Goal: Task Accomplishment & Management: Manage account settings

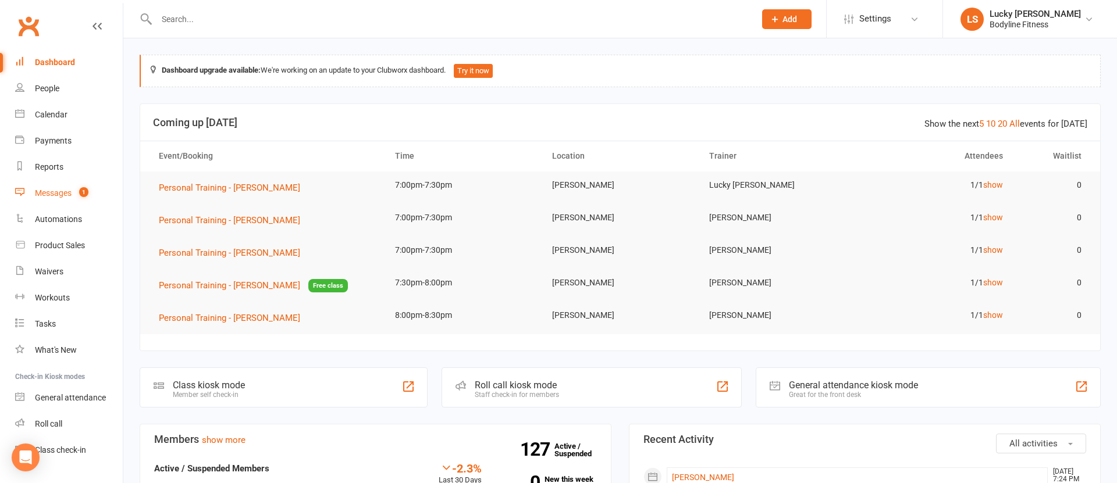
click at [52, 193] on div "Messages" at bounding box center [53, 192] width 37 height 9
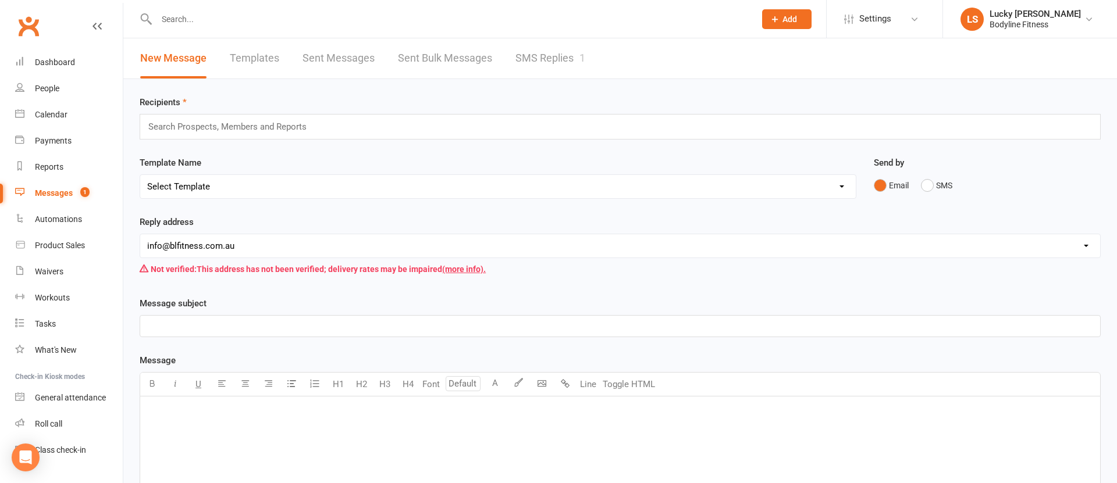
click at [575, 59] on link "SMS Replies 1" at bounding box center [550, 58] width 70 height 40
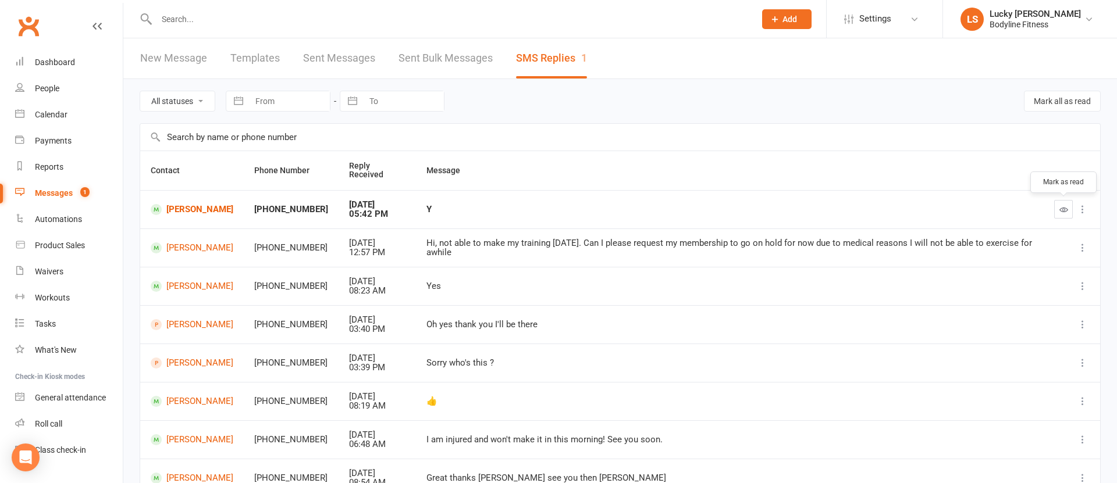
click at [1066, 207] on icon "button" at bounding box center [1063, 209] width 9 height 9
click at [50, 113] on div "Calendar" at bounding box center [51, 114] width 33 height 9
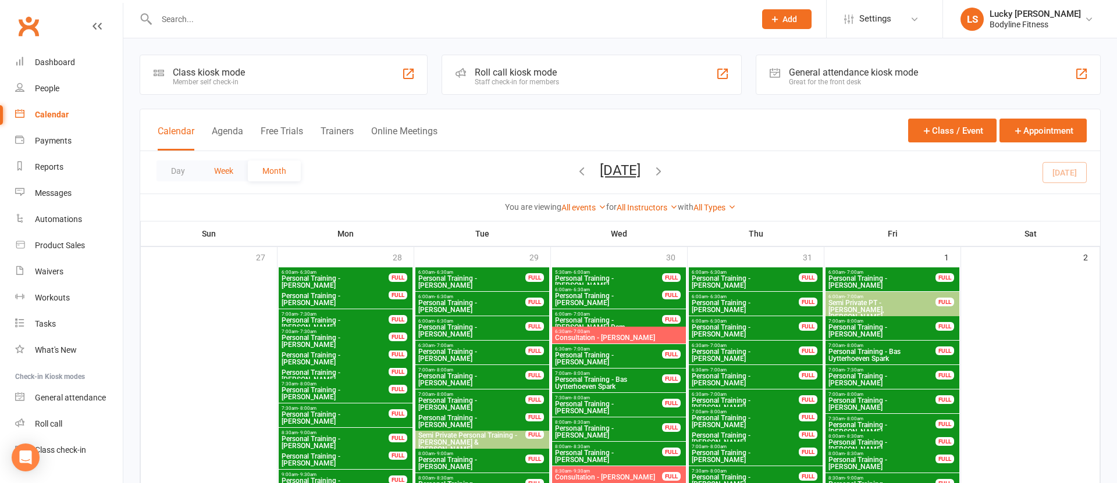
click at [223, 171] on button "Week" at bounding box center [224, 171] width 48 height 21
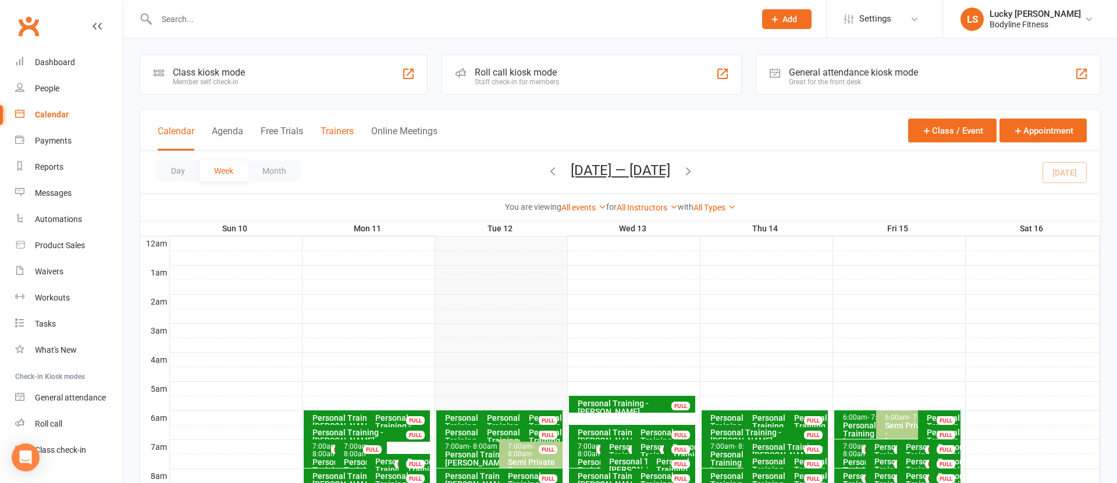
click at [341, 131] on button "Trainers" at bounding box center [337, 138] width 33 height 25
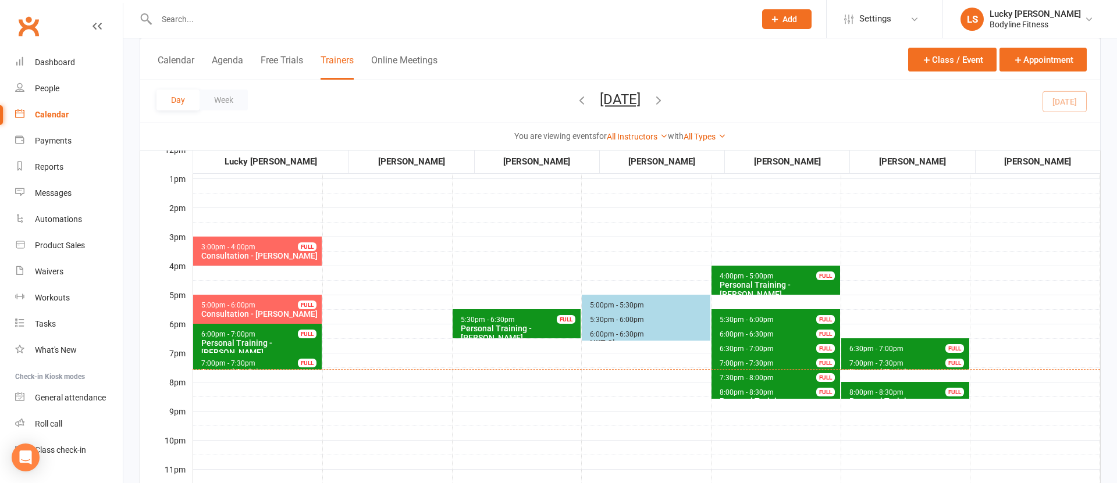
scroll to position [361, 0]
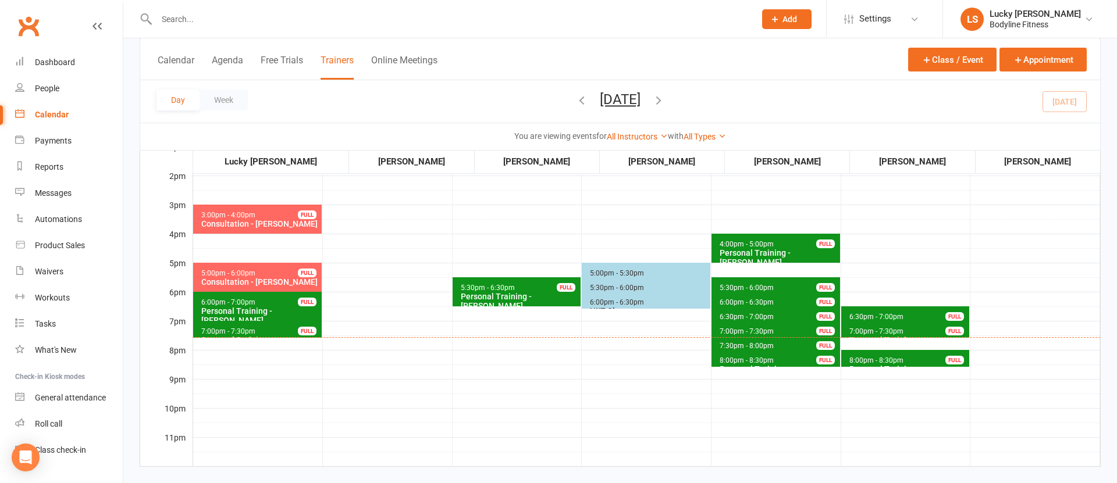
click at [738, 345] on span "7:30pm - 8:00pm" at bounding box center [746, 346] width 55 height 8
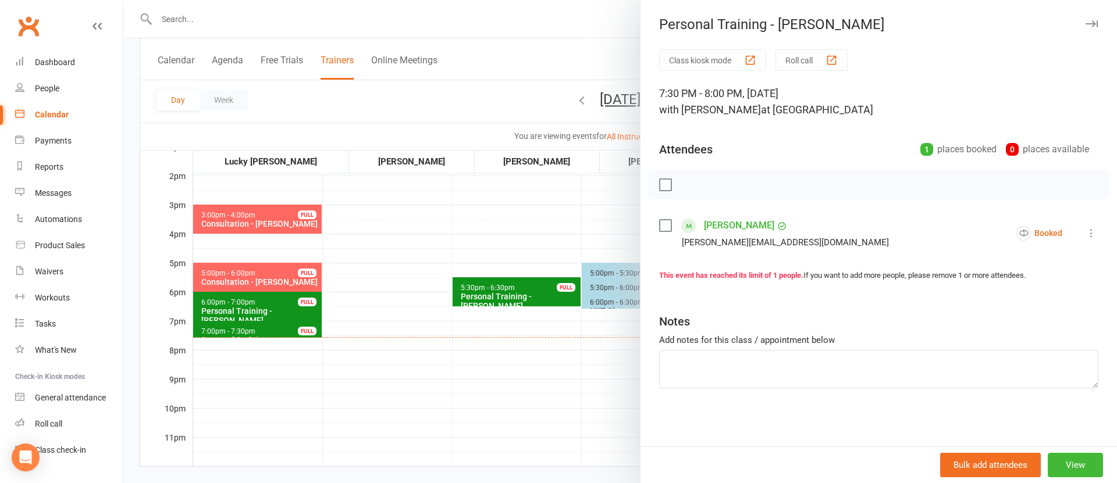
click at [556, 371] on div at bounding box center [620, 241] width 994 height 483
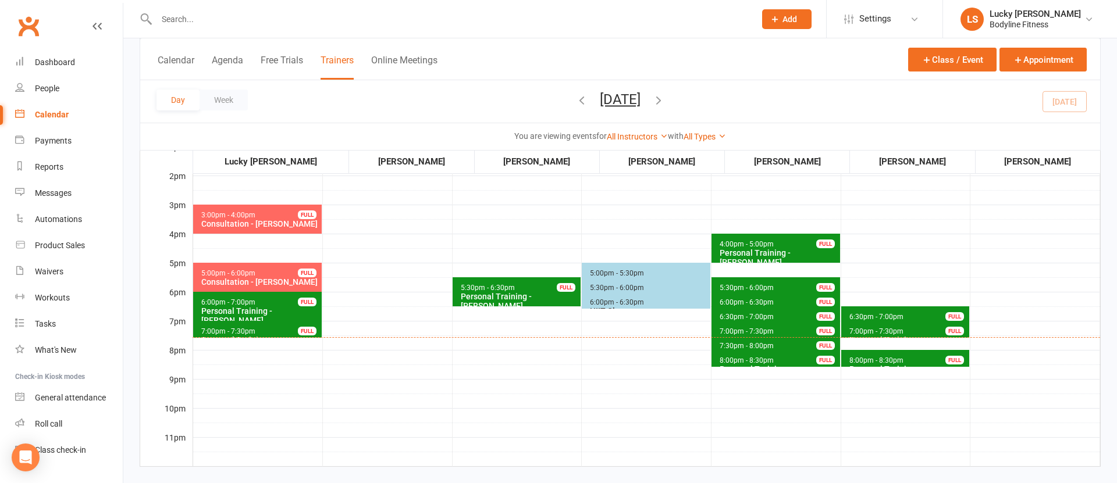
click at [730, 360] on span "8:00pm - 8:30pm" at bounding box center [746, 361] width 55 height 8
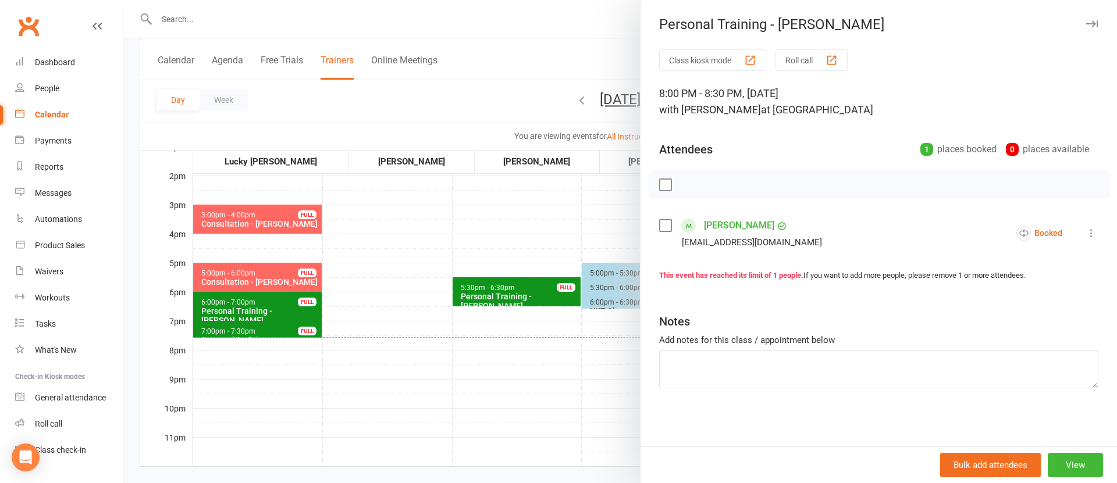
click at [522, 360] on div at bounding box center [620, 241] width 994 height 483
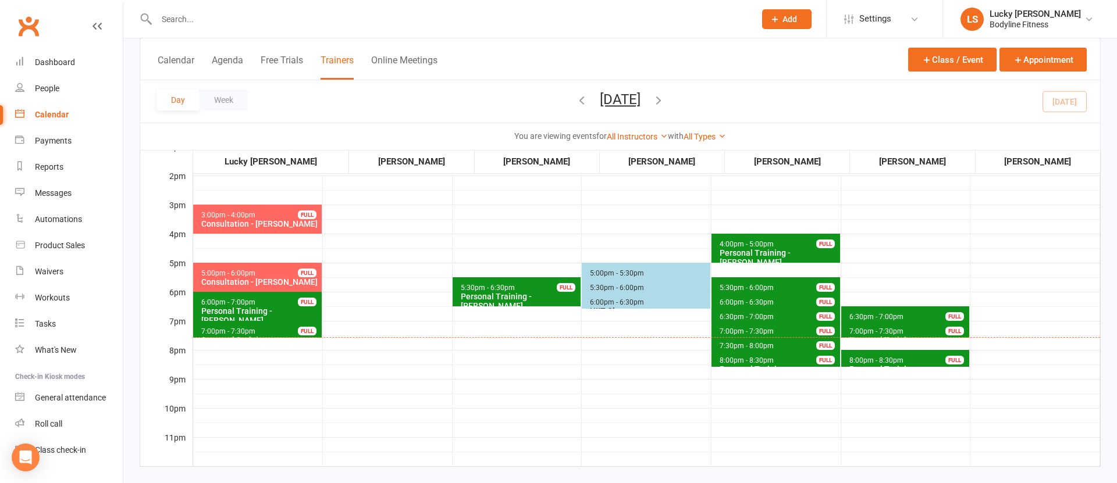
click at [864, 355] on span "8:00pm - 8:30pm Personal Training - [PERSON_NAME] FULL" at bounding box center [905, 358] width 129 height 17
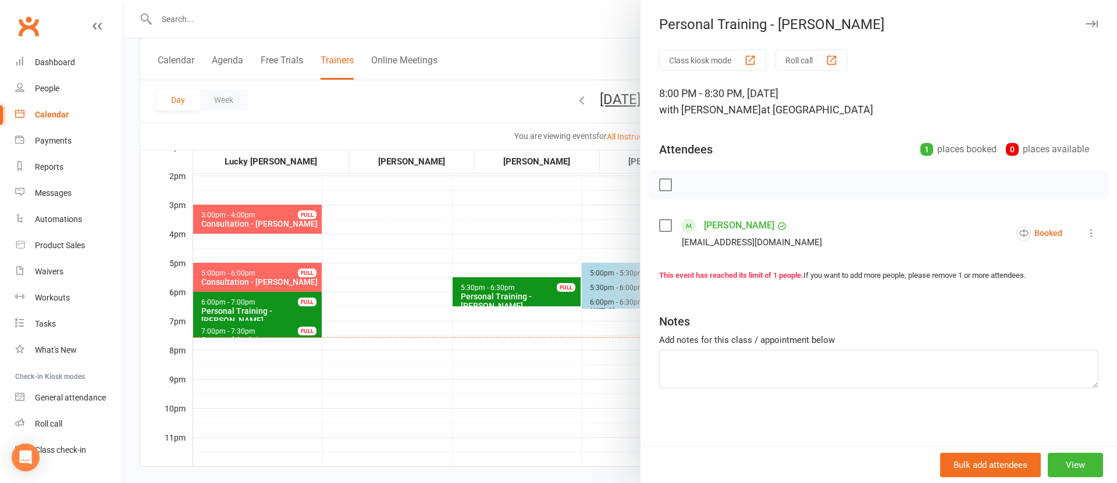
click at [539, 368] on div at bounding box center [620, 241] width 994 height 483
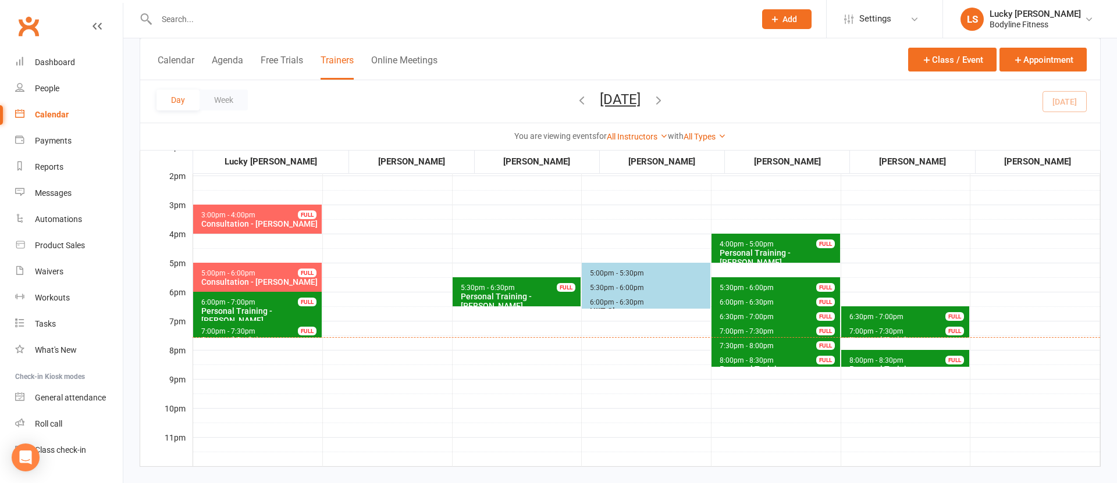
click at [575, 100] on icon "button" at bounding box center [581, 100] width 13 height 13
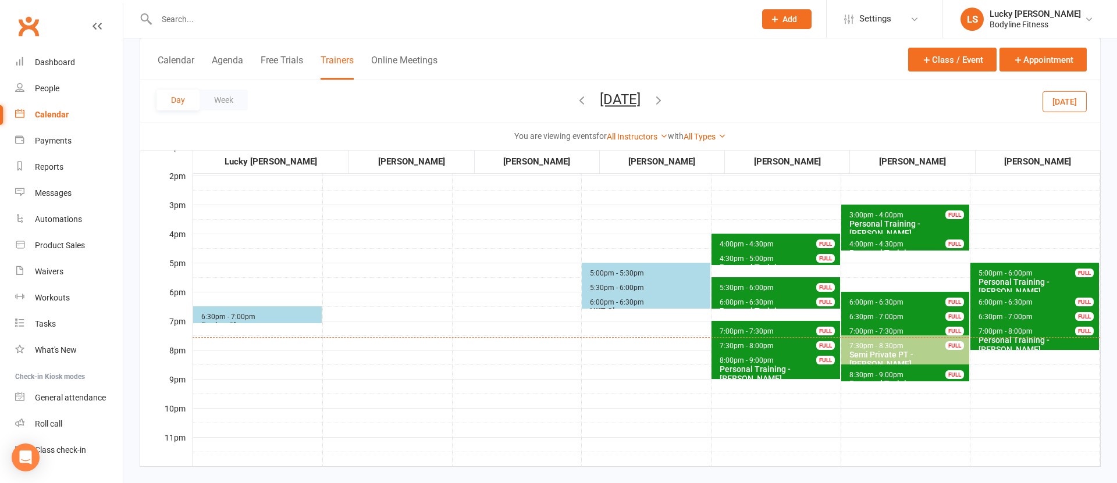
click at [908, 358] on div "Semi Private PT - [PERSON_NAME]" at bounding box center [908, 359] width 119 height 19
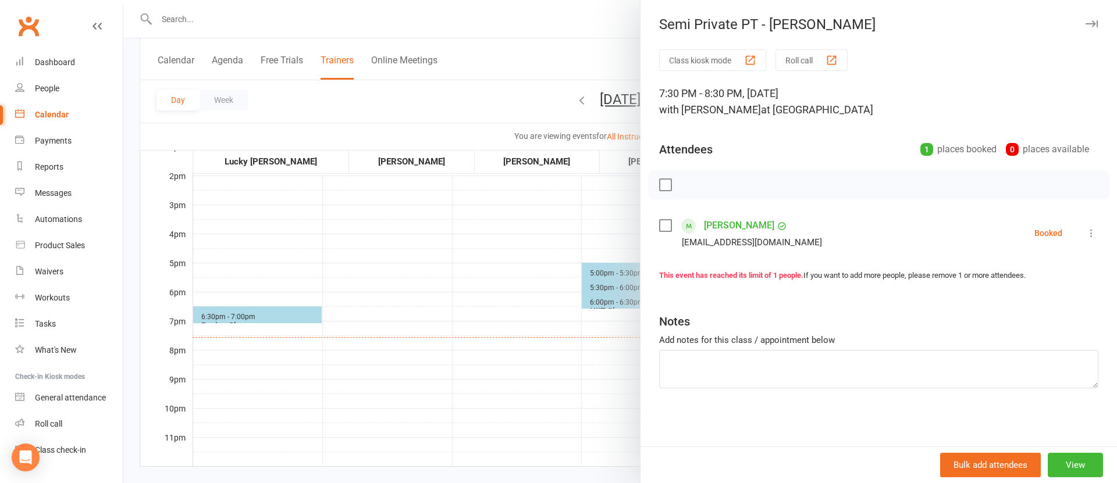
click at [456, 356] on div at bounding box center [620, 241] width 994 height 483
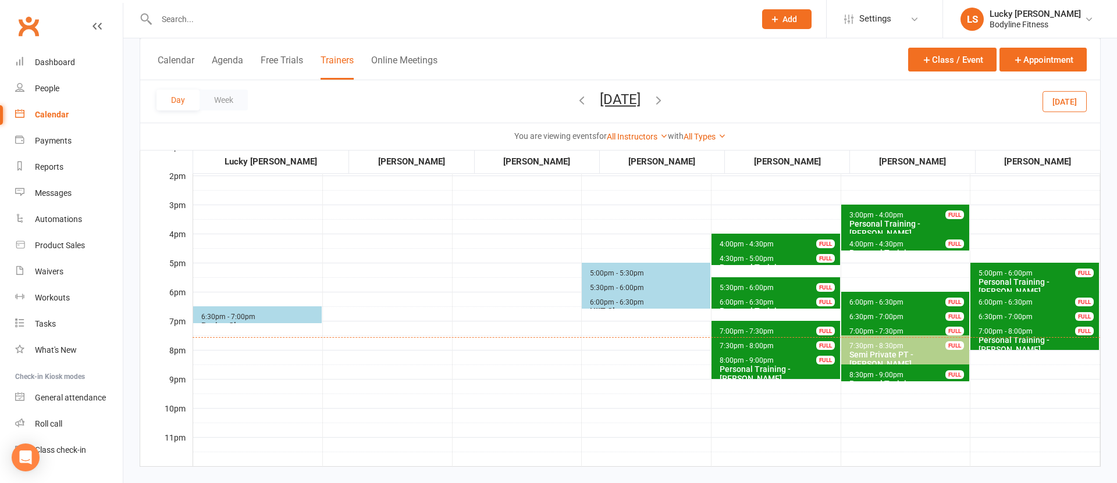
click at [665, 100] on icon "button" at bounding box center [658, 100] width 13 height 13
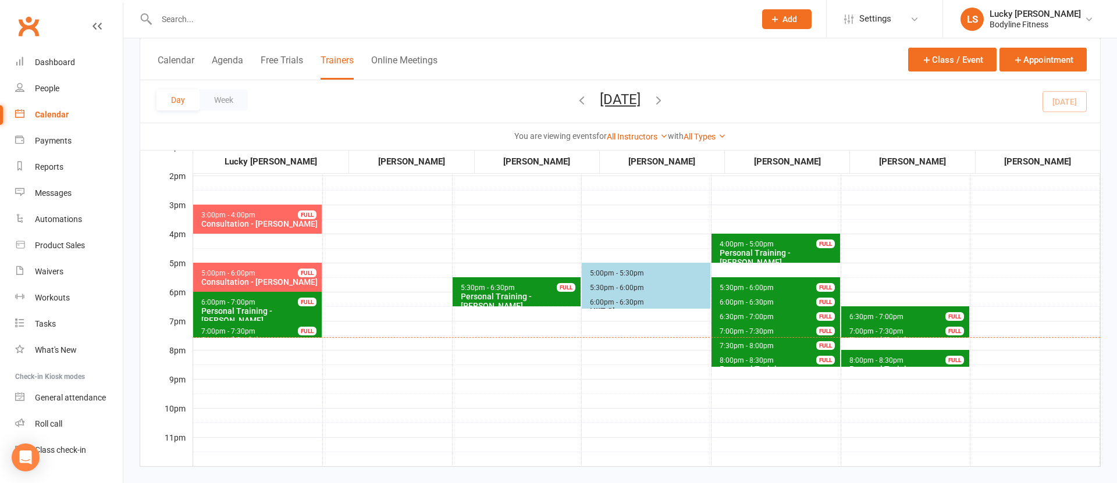
click at [280, 277] on span "5:00pm - 6:00pm Consultation - [PERSON_NAME] FULL" at bounding box center [257, 277] width 129 height 29
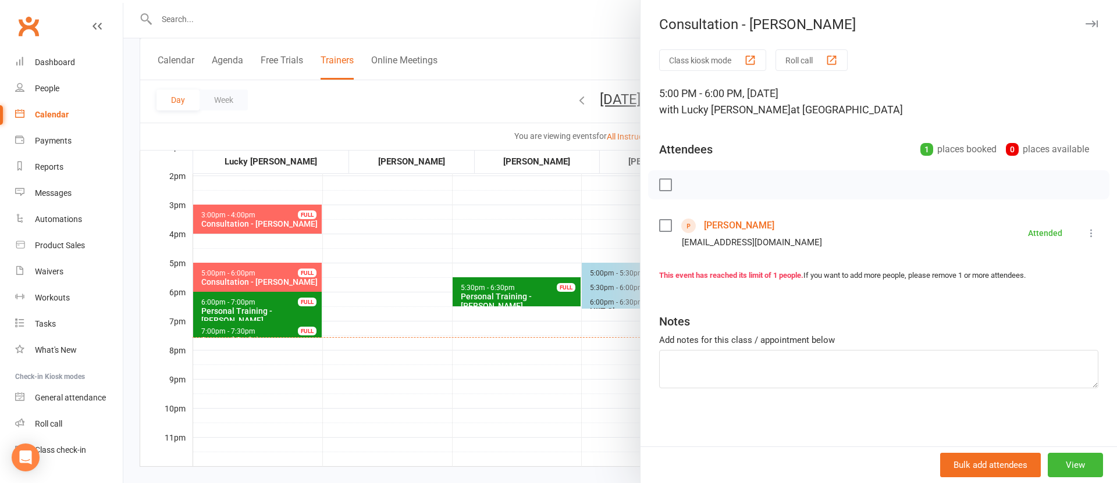
click at [291, 312] on div at bounding box center [620, 241] width 994 height 483
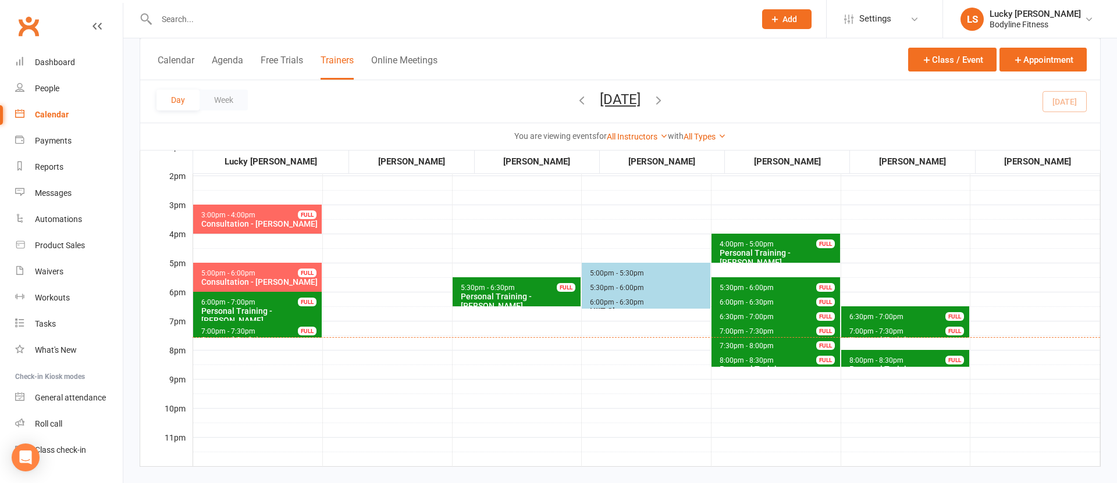
click at [279, 308] on div "Personal Training - [PERSON_NAME]" at bounding box center [260, 316] width 119 height 19
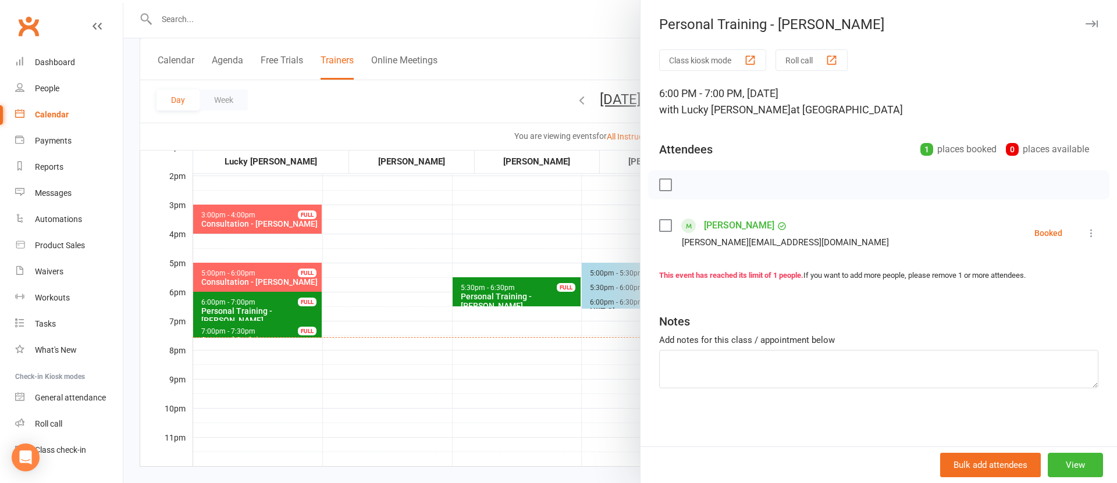
click at [1092, 234] on icon at bounding box center [1092, 233] width 12 height 12
drag, startPoint x: 1042, startPoint y: 322, endPoint x: 1002, endPoint y: 316, distance: 41.1
click at [1042, 322] on link "Mark absent" at bounding box center [1040, 325] width 115 height 23
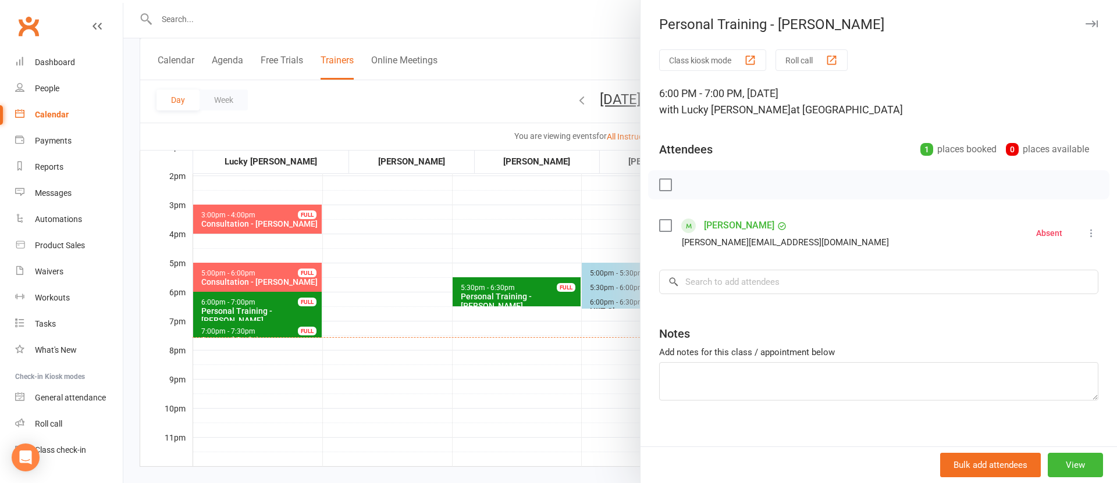
drag, startPoint x: 392, startPoint y: 337, endPoint x: 339, endPoint y: 336, distance: 52.4
click at [392, 337] on div at bounding box center [620, 241] width 994 height 483
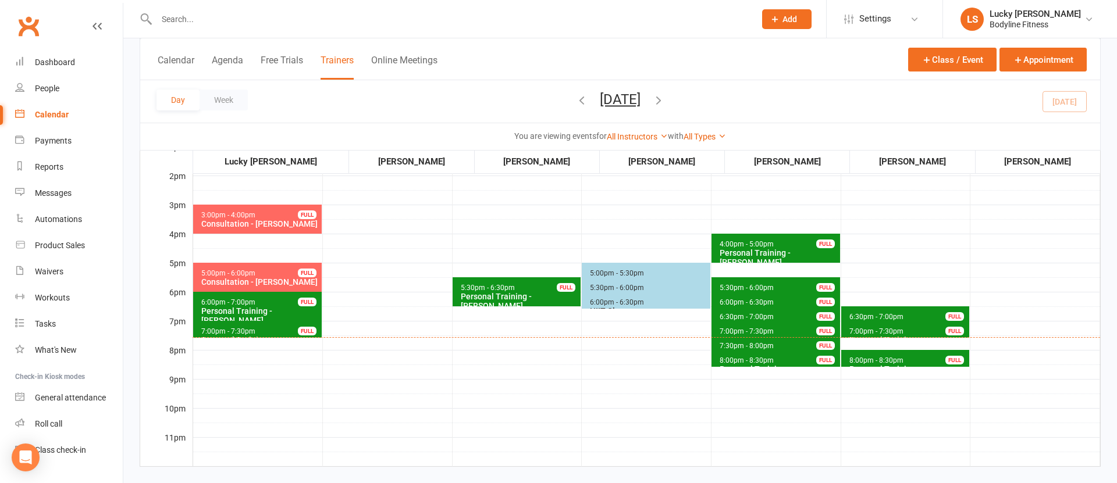
click at [305, 329] on div "FULL" at bounding box center [307, 331] width 19 height 9
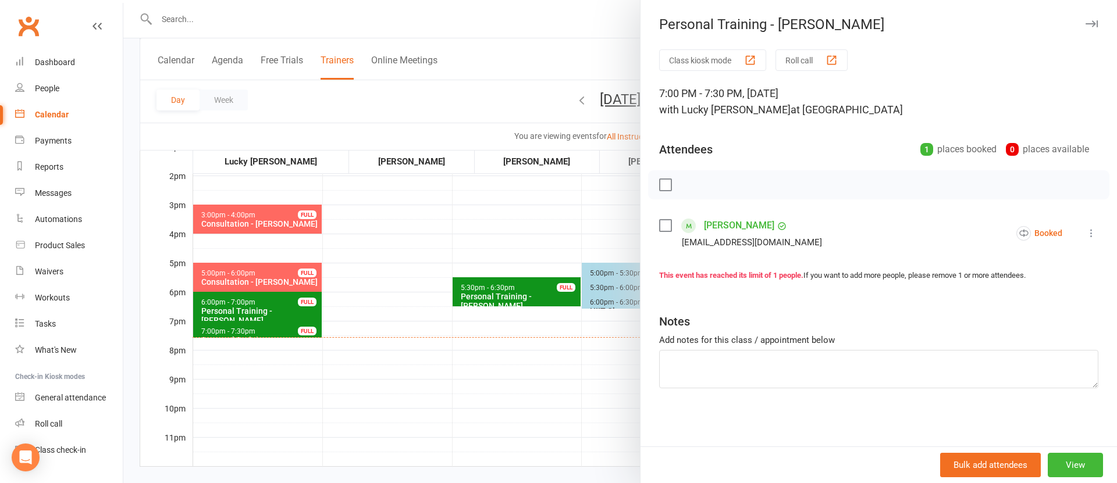
click at [1092, 232] on icon at bounding box center [1092, 233] width 12 height 12
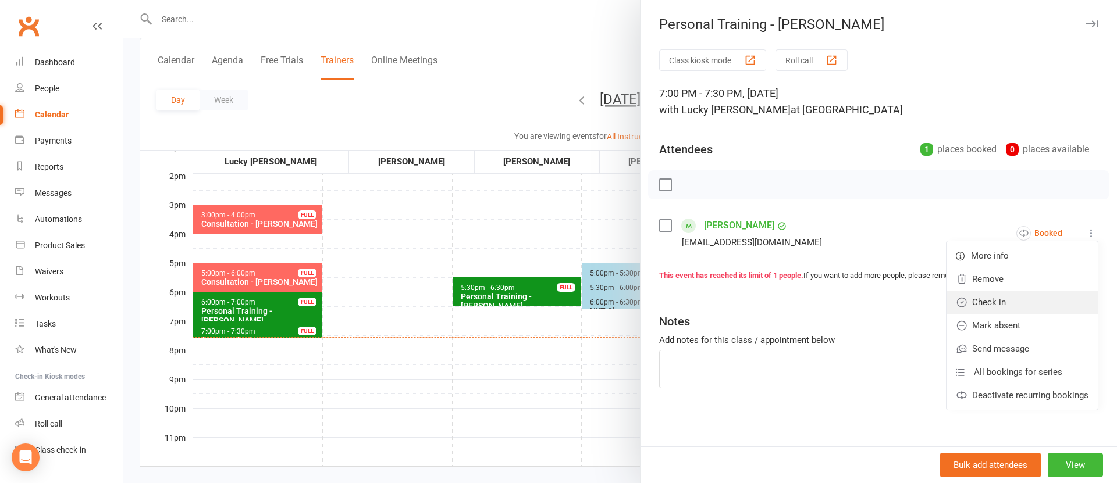
click at [1014, 303] on link "Check in" at bounding box center [1022, 302] width 151 height 23
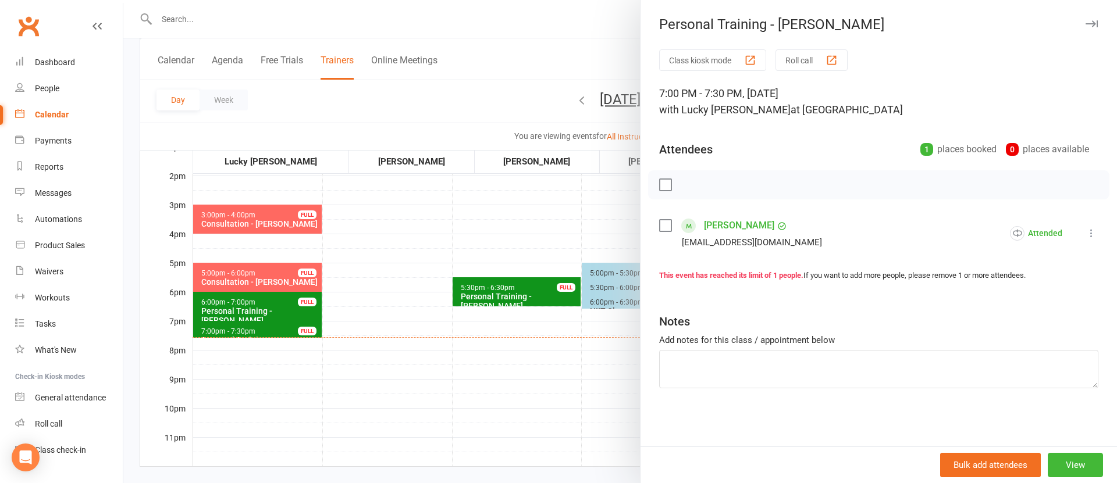
click at [553, 367] on div at bounding box center [620, 241] width 994 height 483
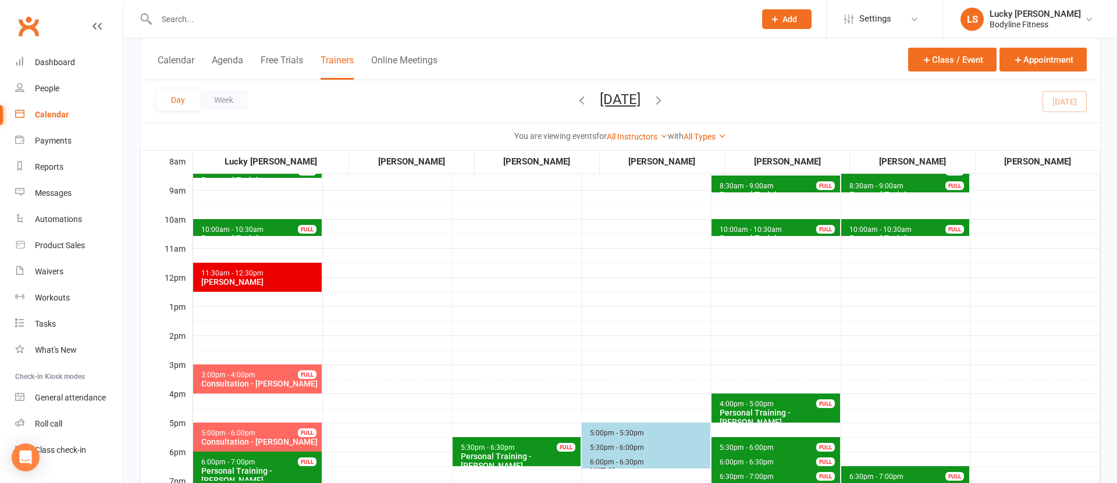
scroll to position [63, 0]
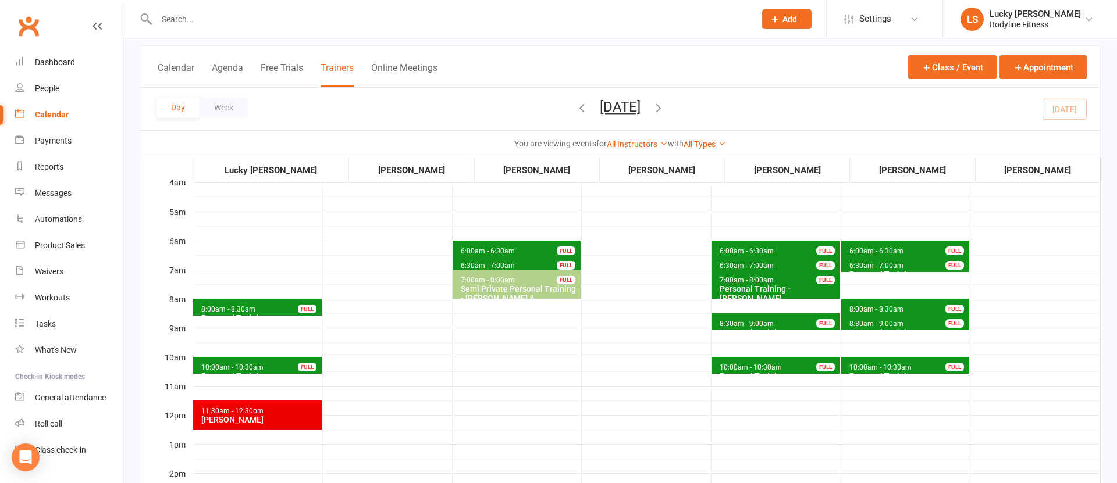
click at [665, 108] on icon "button" at bounding box center [658, 107] width 13 height 13
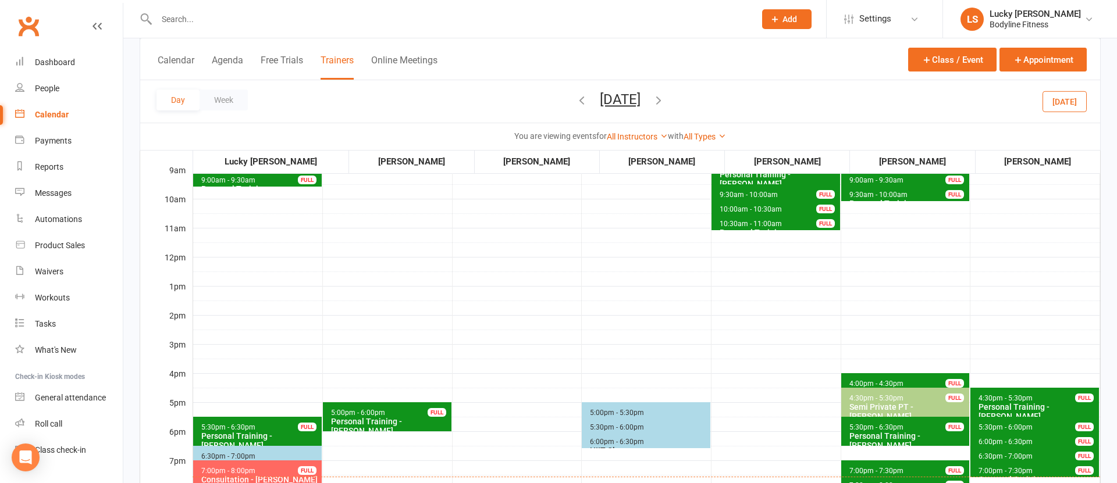
scroll to position [94, 0]
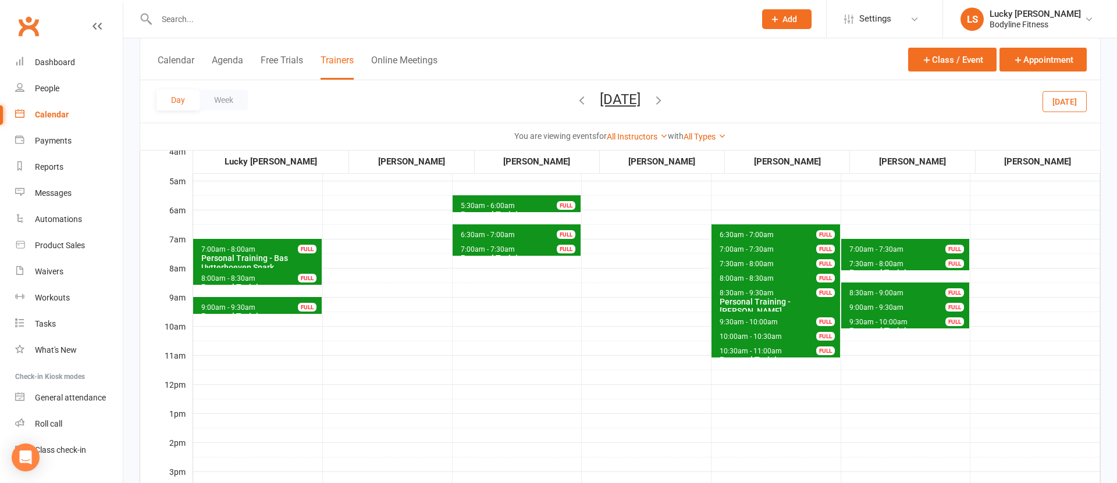
click at [246, 276] on span "8:00am - 8:30am" at bounding box center [228, 279] width 55 height 8
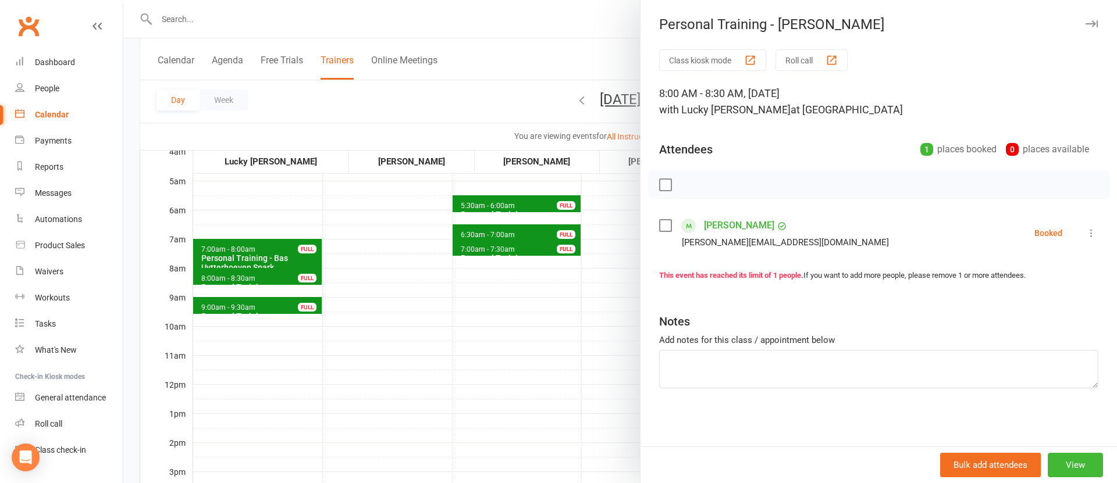
click at [287, 346] on div at bounding box center [620, 241] width 994 height 483
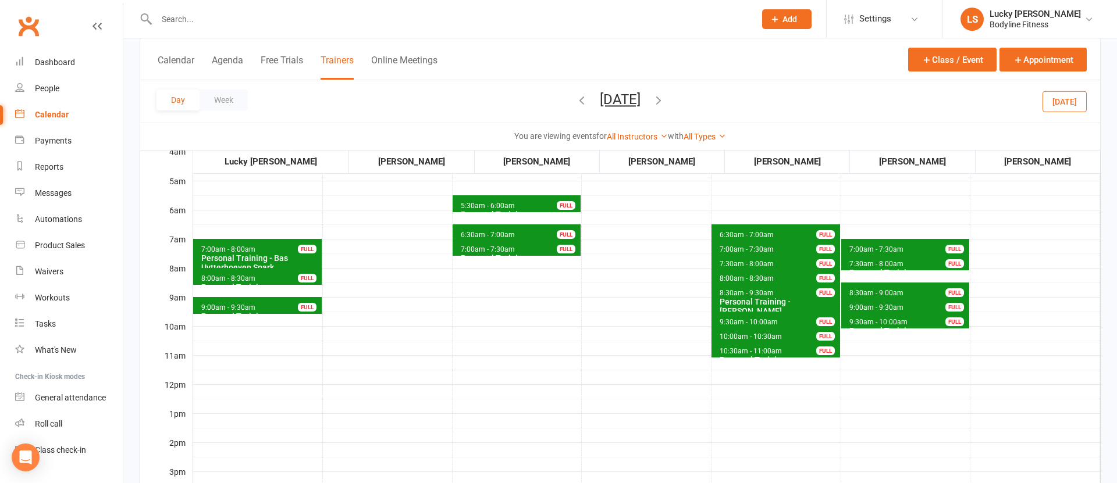
click at [271, 307] on span "9:00am - 9:30am Personal Training - [PERSON_NAME] FULL" at bounding box center [257, 305] width 129 height 17
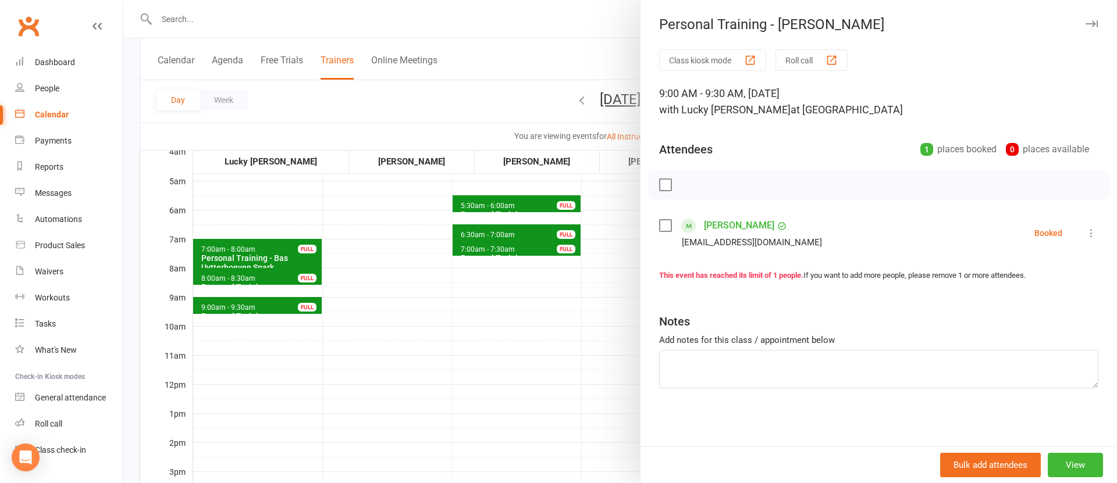
click at [276, 340] on div at bounding box center [620, 241] width 994 height 483
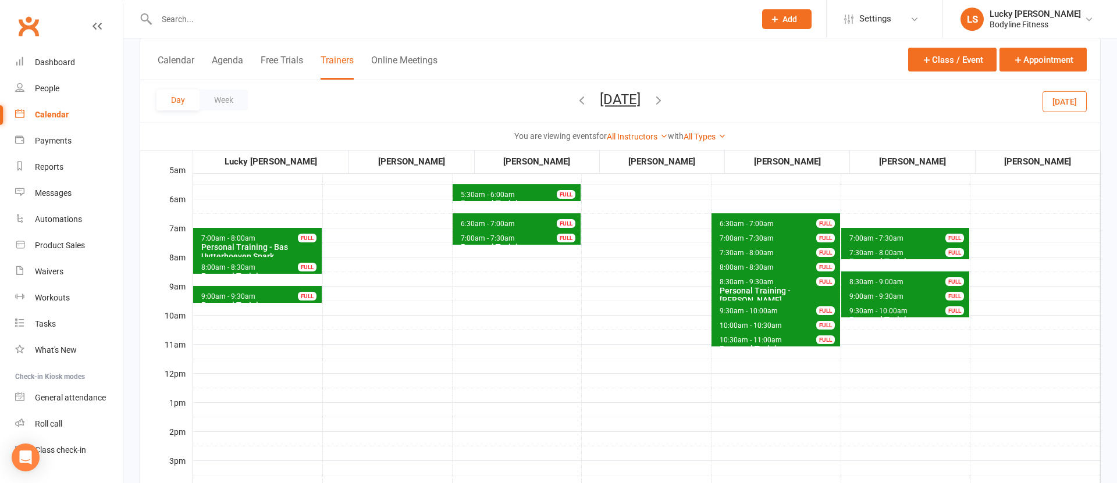
scroll to position [99, 0]
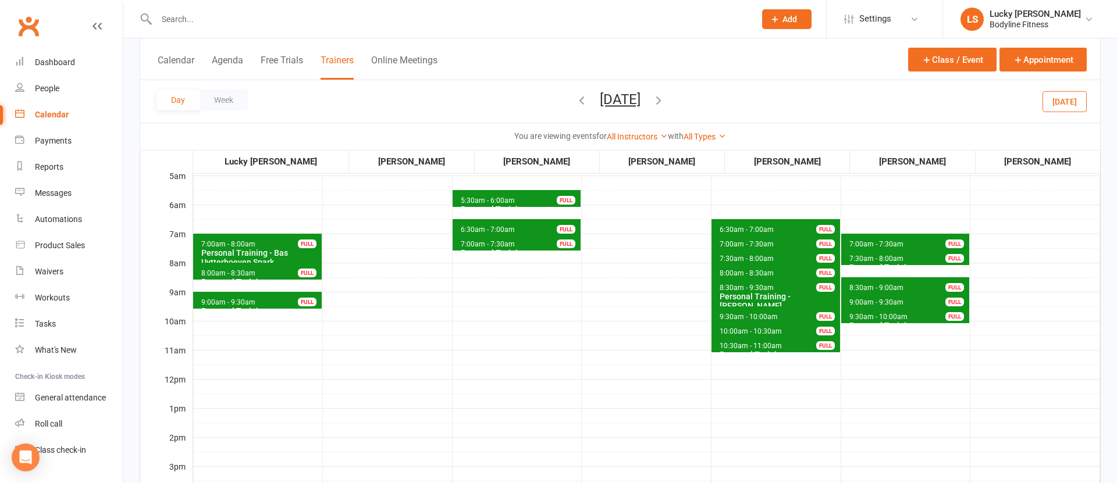
click at [869, 304] on span "9:00am - 9:30am" at bounding box center [876, 302] width 55 height 8
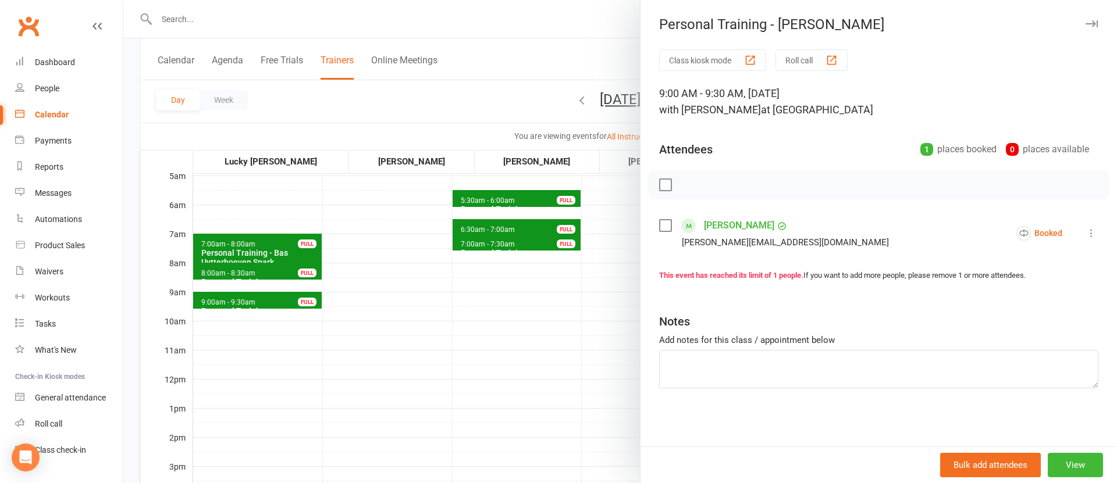
drag, startPoint x: 517, startPoint y: 328, endPoint x: 543, endPoint y: 330, distance: 26.8
click at [521, 329] on div at bounding box center [620, 241] width 994 height 483
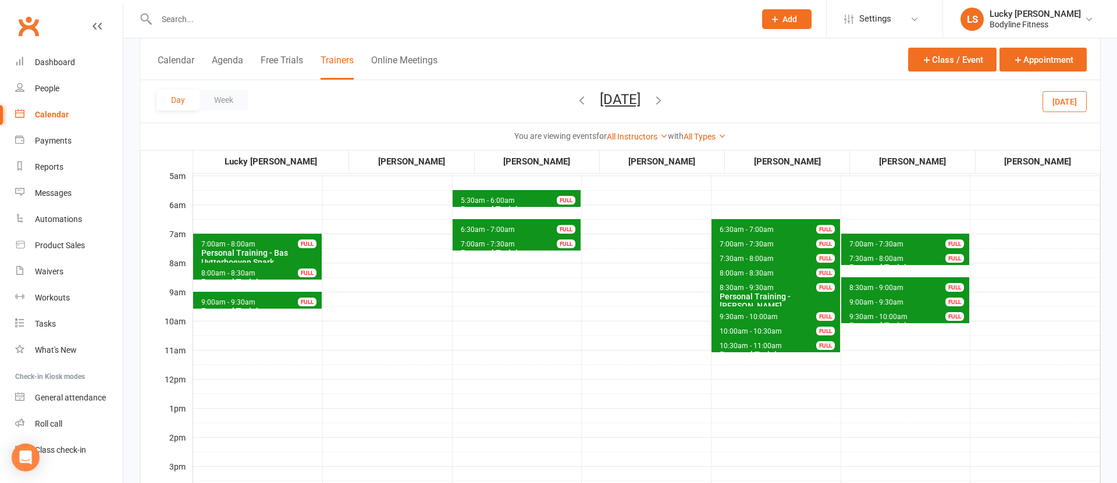
click at [877, 316] on span "9:30am - 10:00am" at bounding box center [878, 317] width 59 height 8
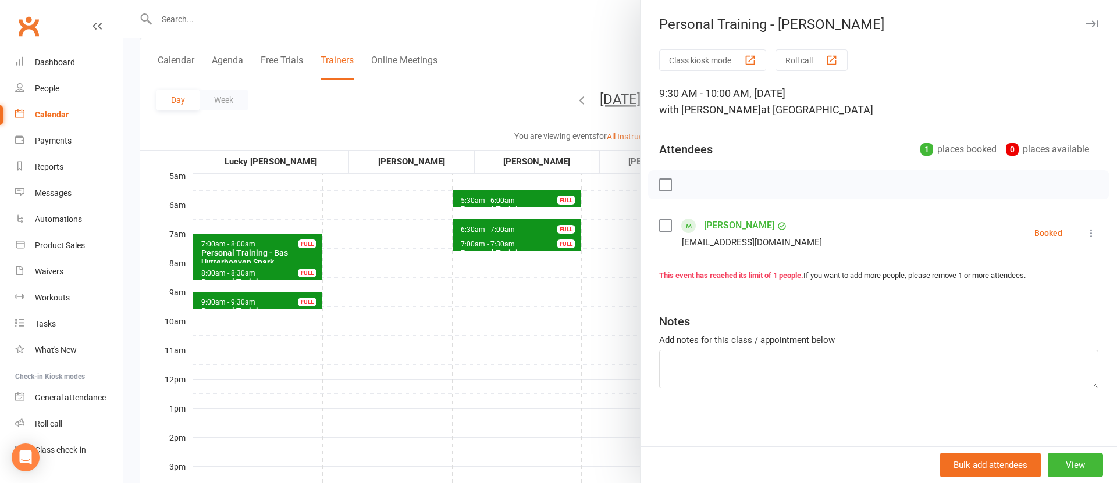
drag, startPoint x: 536, startPoint y: 348, endPoint x: 615, endPoint y: 346, distance: 79.8
click at [537, 348] on div at bounding box center [620, 241] width 994 height 483
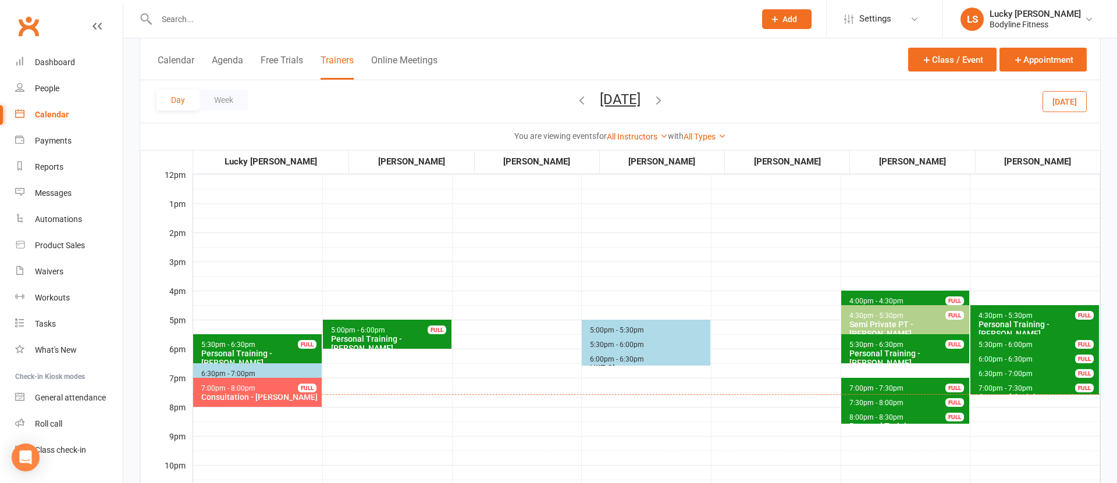
scroll to position [355, 0]
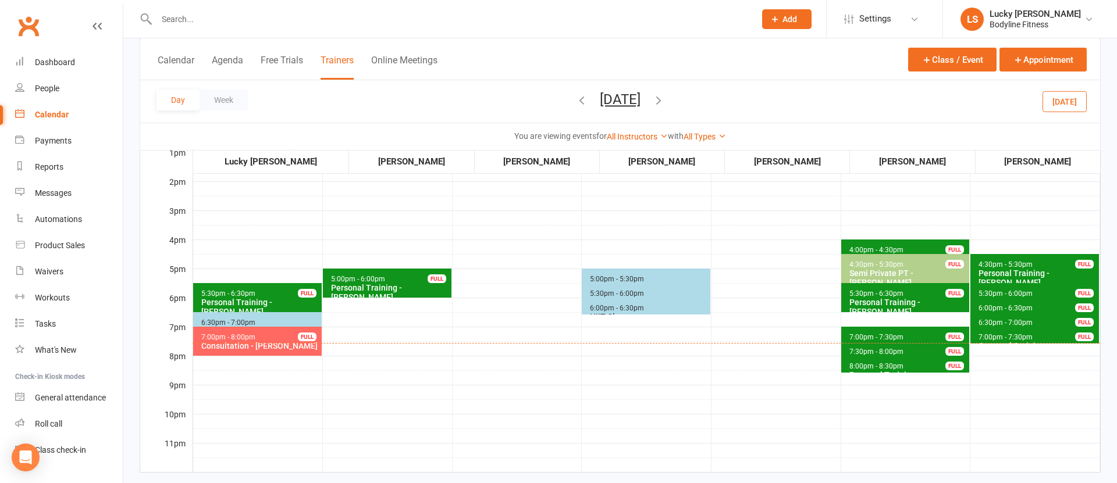
click at [250, 303] on div "Personal Training - [PERSON_NAME]" at bounding box center [260, 307] width 119 height 19
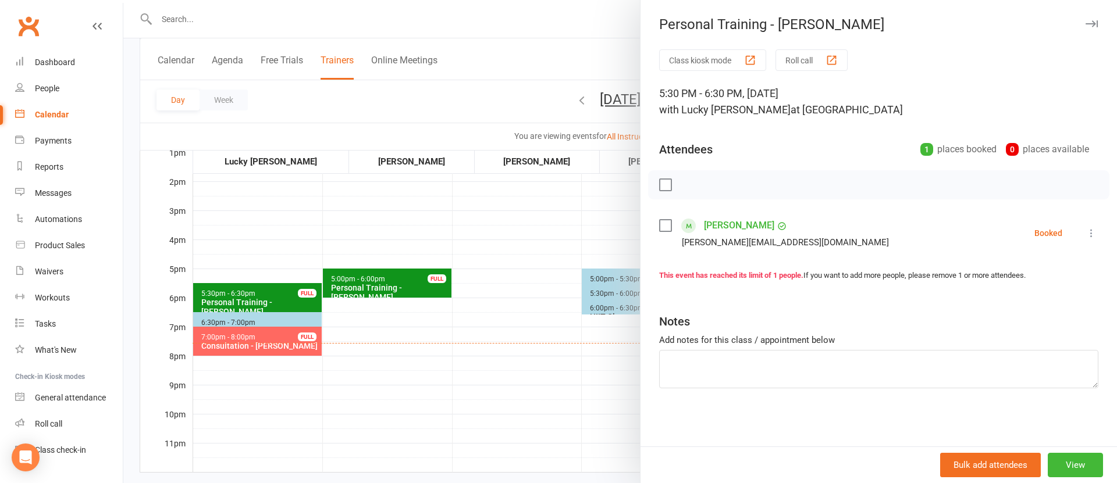
click at [1093, 232] on icon at bounding box center [1092, 233] width 12 height 12
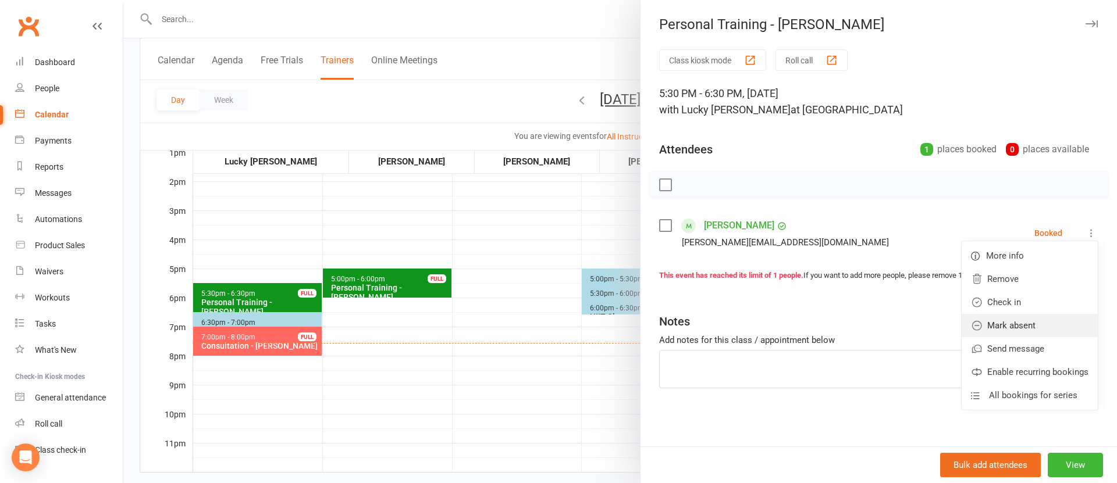
click at [1035, 319] on link "Mark absent" at bounding box center [1030, 325] width 136 height 23
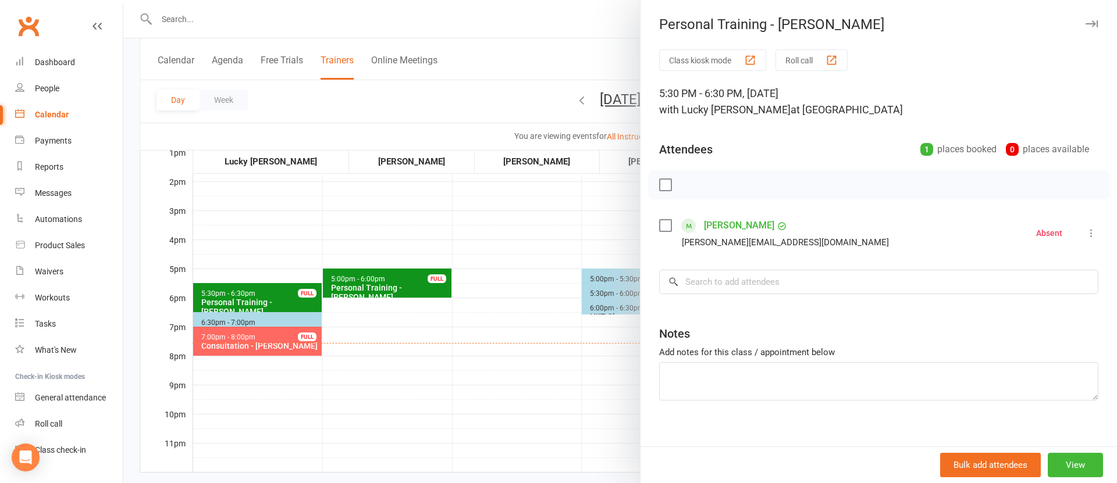
click at [492, 348] on div at bounding box center [620, 241] width 994 height 483
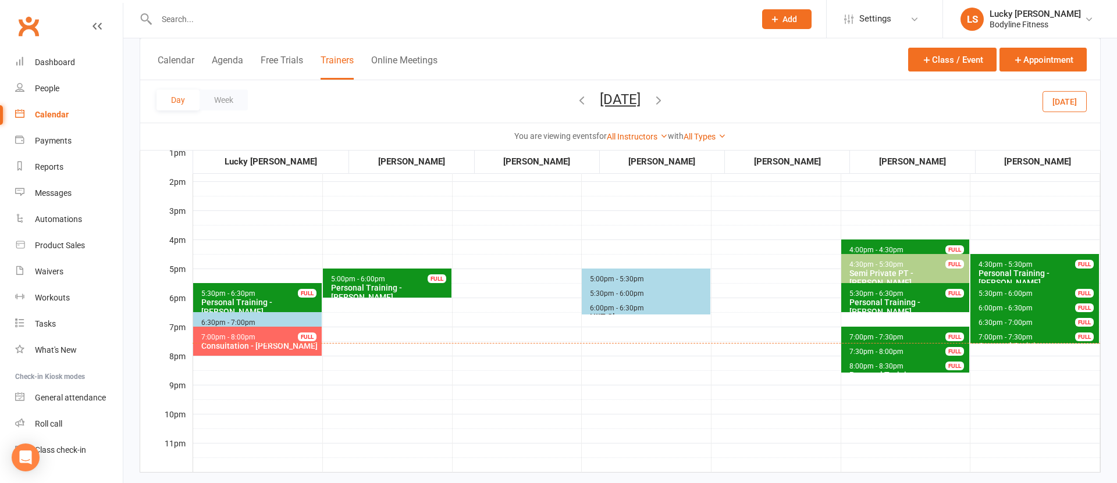
click at [1059, 101] on button "[DATE]" at bounding box center [1064, 101] width 44 height 21
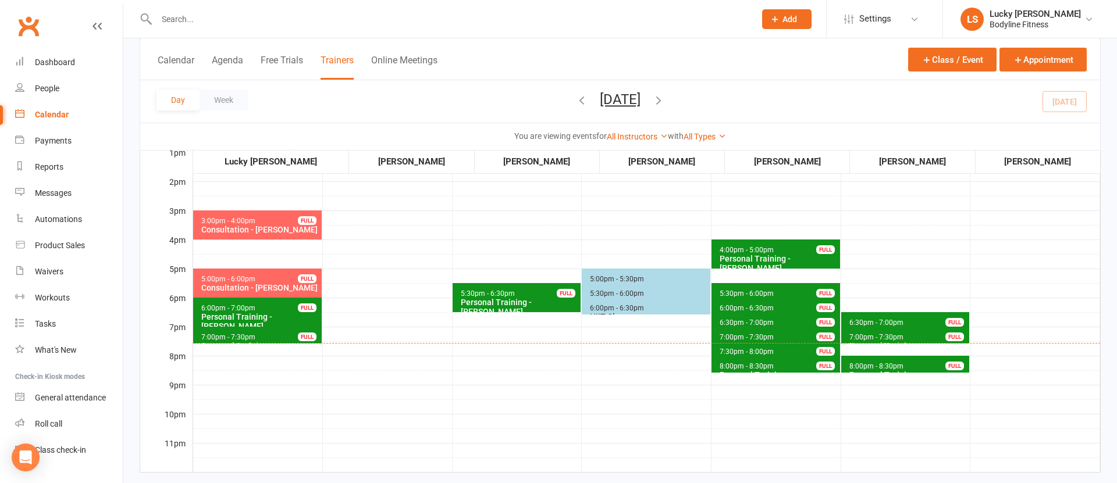
click at [870, 362] on span "8:00pm - 8:30pm" at bounding box center [876, 366] width 55 height 8
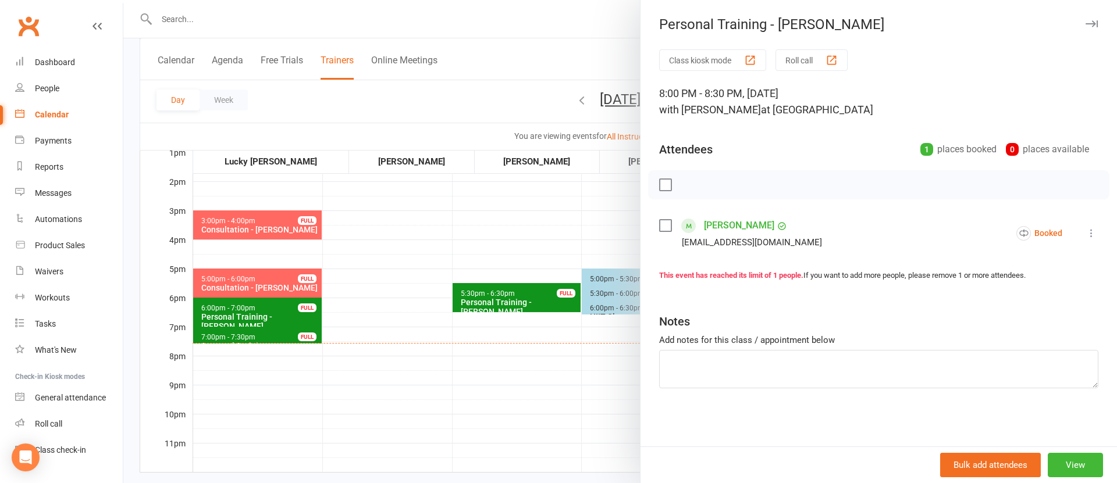
click at [494, 381] on div at bounding box center [620, 241] width 994 height 483
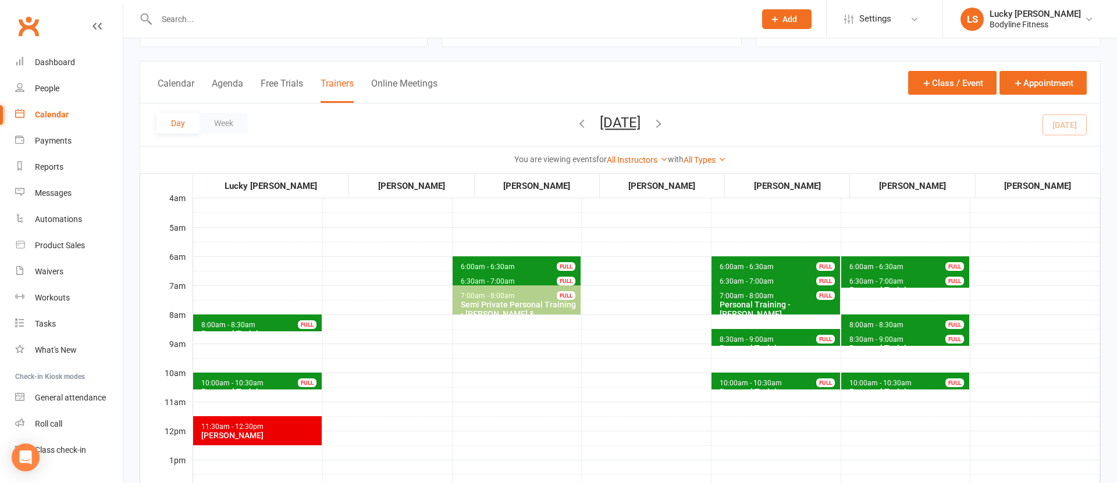
scroll to position [0, 0]
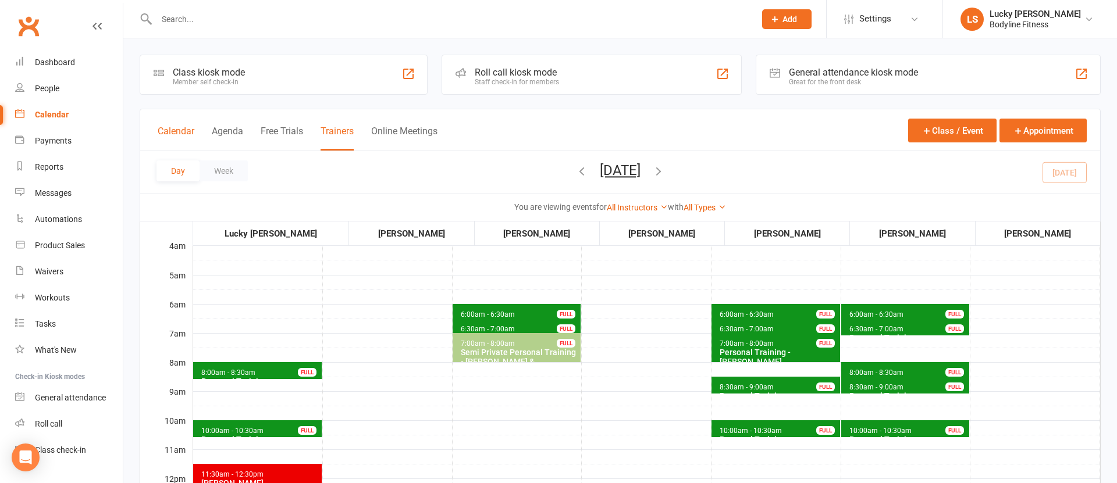
click at [168, 130] on button "Calendar" at bounding box center [176, 138] width 37 height 25
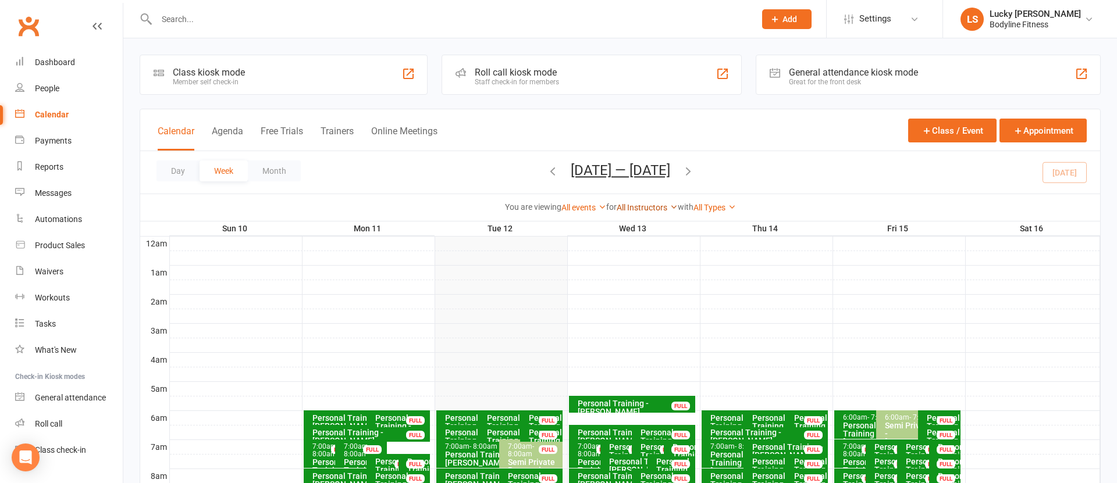
click at [649, 205] on link "All Instructors" at bounding box center [647, 207] width 61 height 9
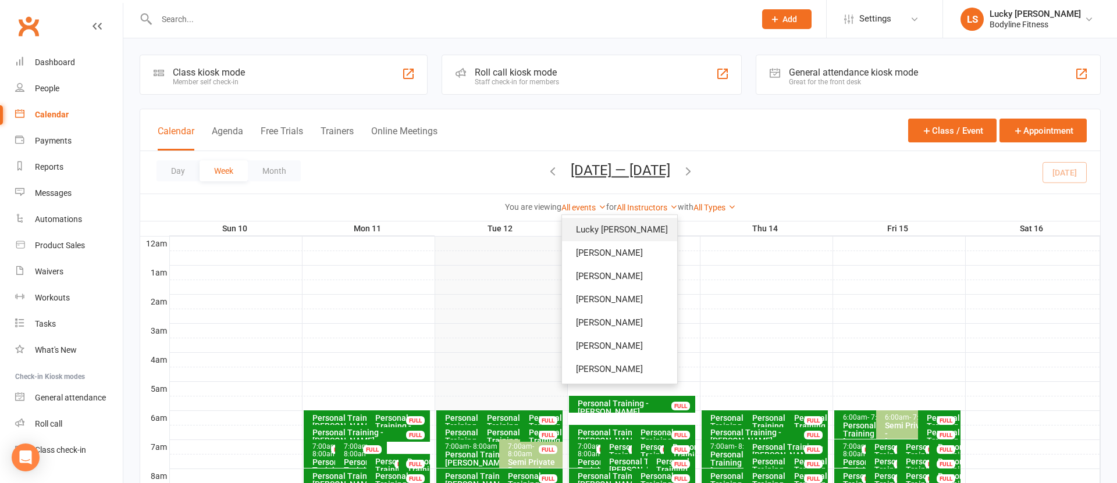
click at [642, 220] on link "Lucky [PERSON_NAME]" at bounding box center [619, 229] width 115 height 23
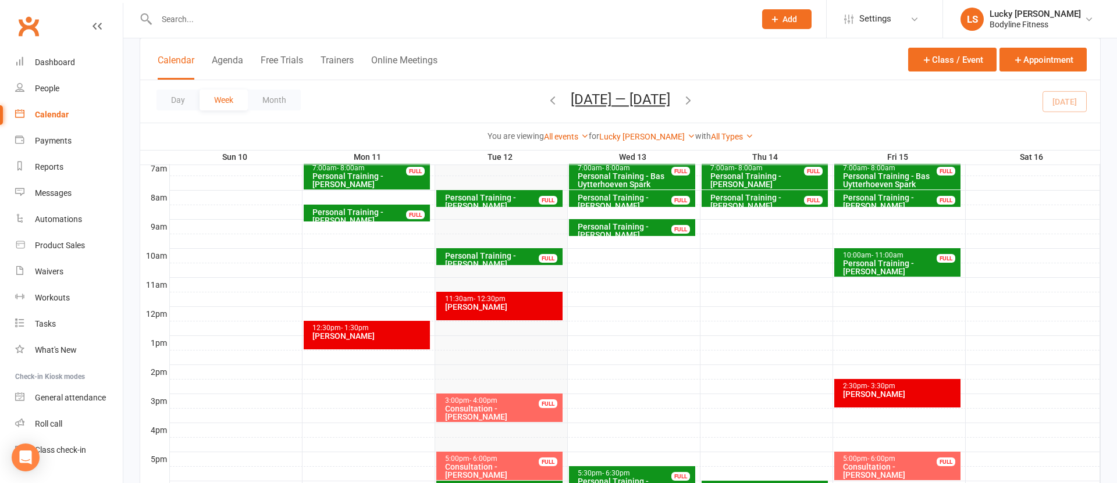
scroll to position [278, 0]
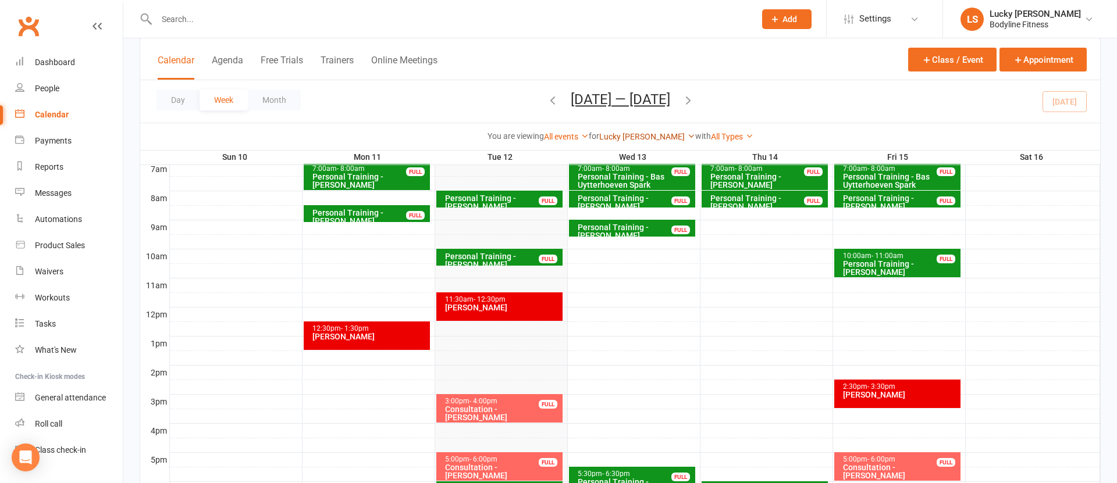
click at [649, 136] on link "Lucky [PERSON_NAME]" at bounding box center [647, 136] width 96 height 9
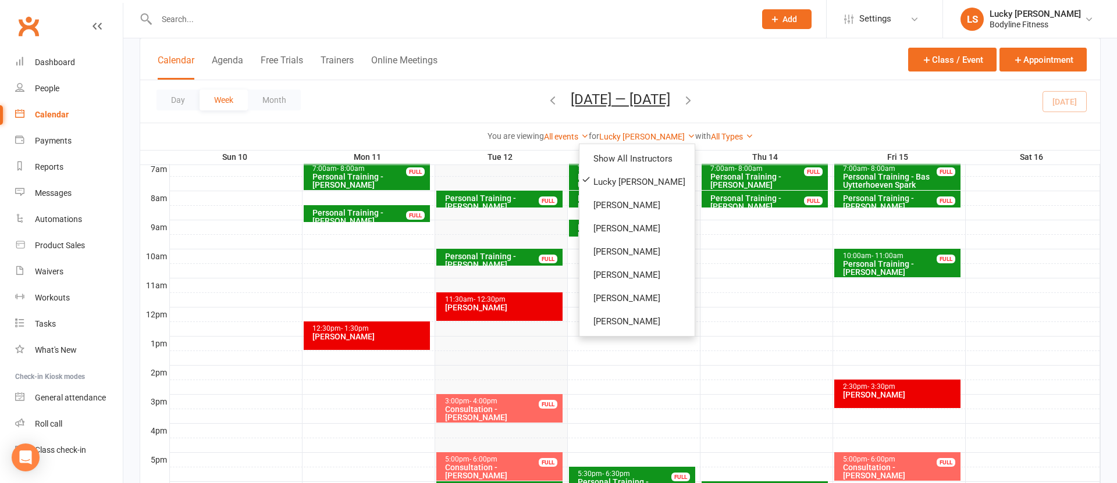
click at [736, 114] on div "Day Week Month [DATE] — [DATE] [DATE] Sun Mon Tue Wed Thu Fri Sat 27 28 29 30 3…" at bounding box center [620, 101] width 960 height 42
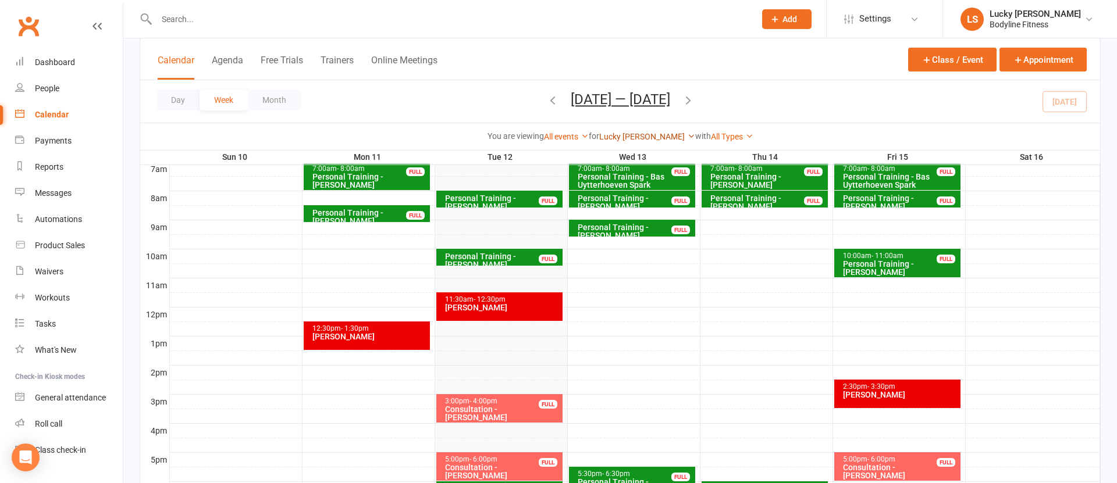
click at [639, 135] on link "Lucky [PERSON_NAME]" at bounding box center [647, 136] width 96 height 9
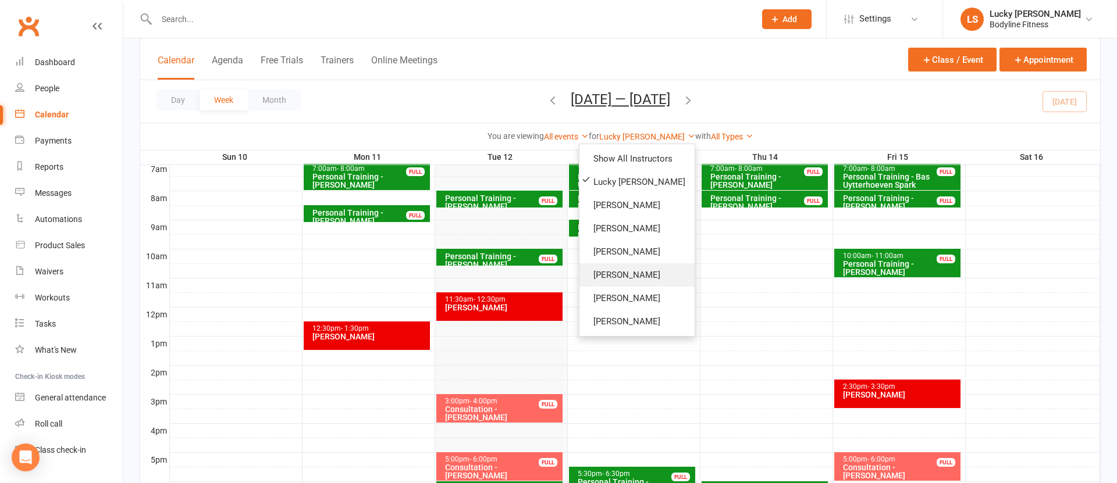
click at [620, 271] on link "[PERSON_NAME]" at bounding box center [636, 275] width 115 height 23
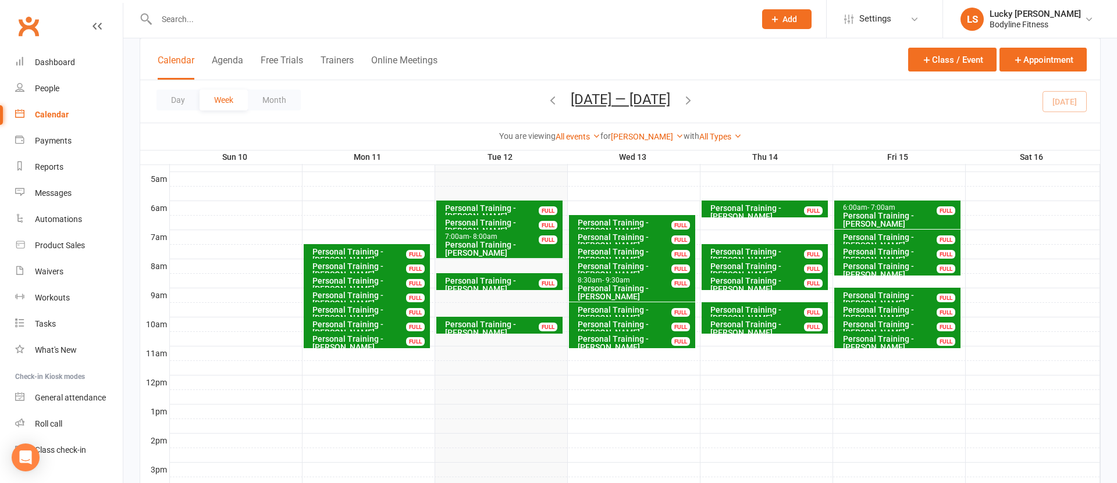
scroll to position [175, 0]
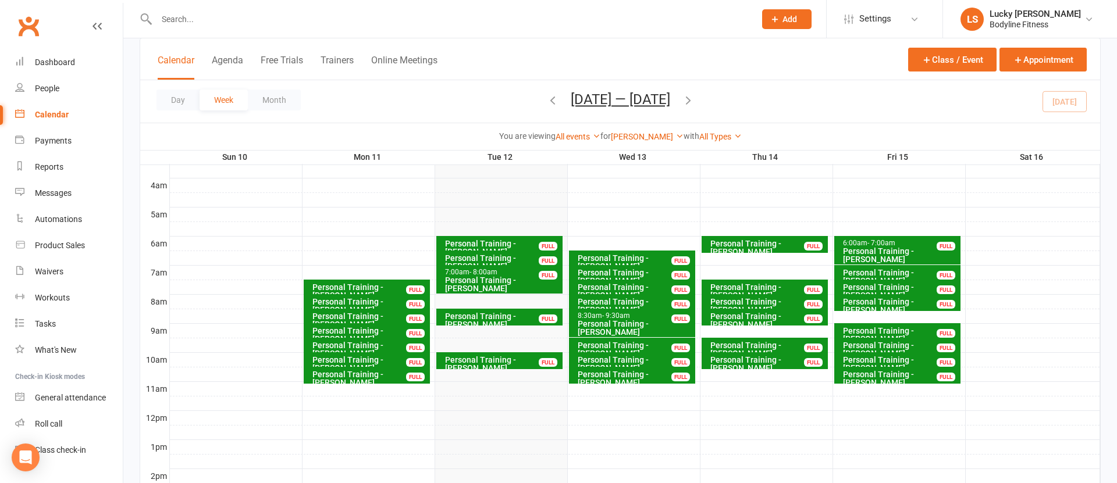
click at [715, 271] on div at bounding box center [635, 273] width 930 height 14
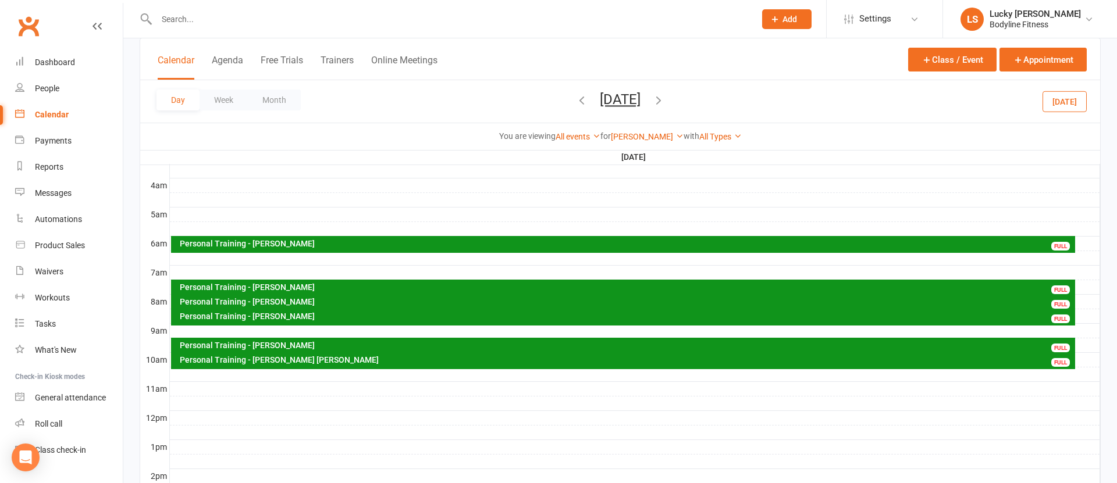
click at [235, 272] on div at bounding box center [635, 273] width 930 height 14
click at [236, 255] on button "Add Event" at bounding box center [227, 259] width 39 height 14
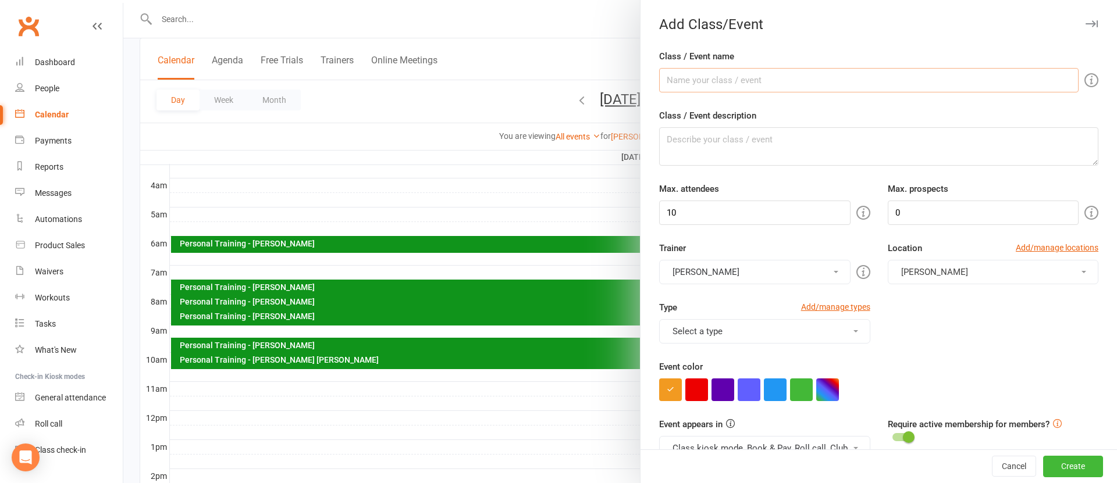
click at [750, 77] on input "Class / Event name" at bounding box center [868, 80] width 419 height 24
type input "[PERSON_NAME] - PT"
click at [709, 218] on input "10" at bounding box center [754, 213] width 191 height 24
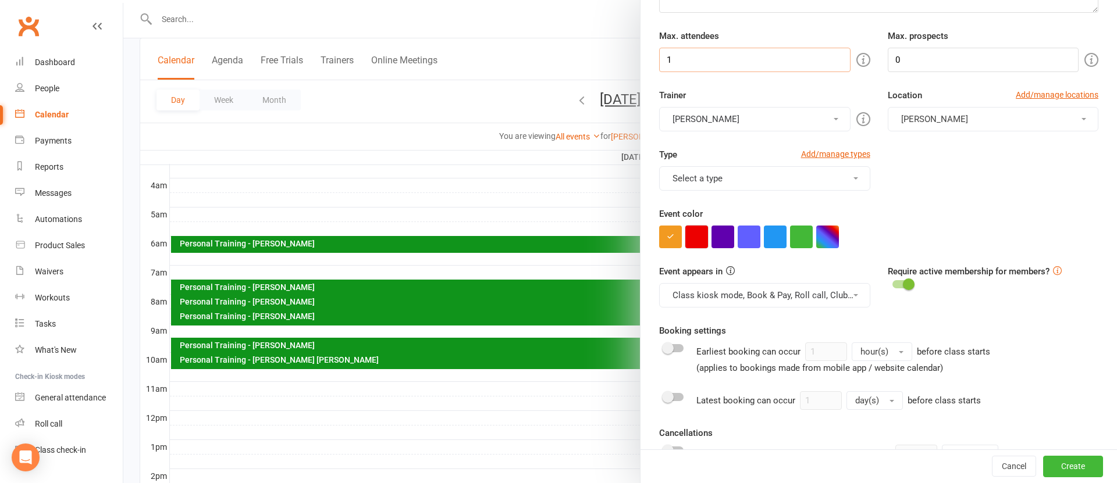
type input "1"
click at [704, 244] on button "button" at bounding box center [696, 236] width 23 height 23
click at [716, 286] on button "Class kiosk mode, Book & Pay, Roll call, Clubworx website calendar and Mobile a…" at bounding box center [764, 295] width 211 height 24
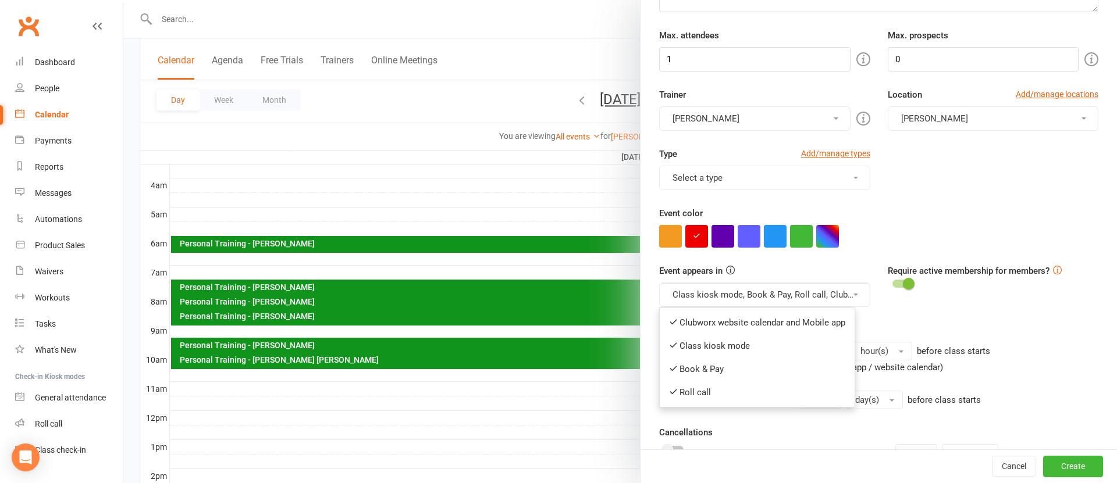
drag, startPoint x: 716, startPoint y: 321, endPoint x: 714, endPoint y: 314, distance: 7.1
click at [716, 321] on link "Clubworx website calendar and Mobile app" at bounding box center [757, 322] width 195 height 23
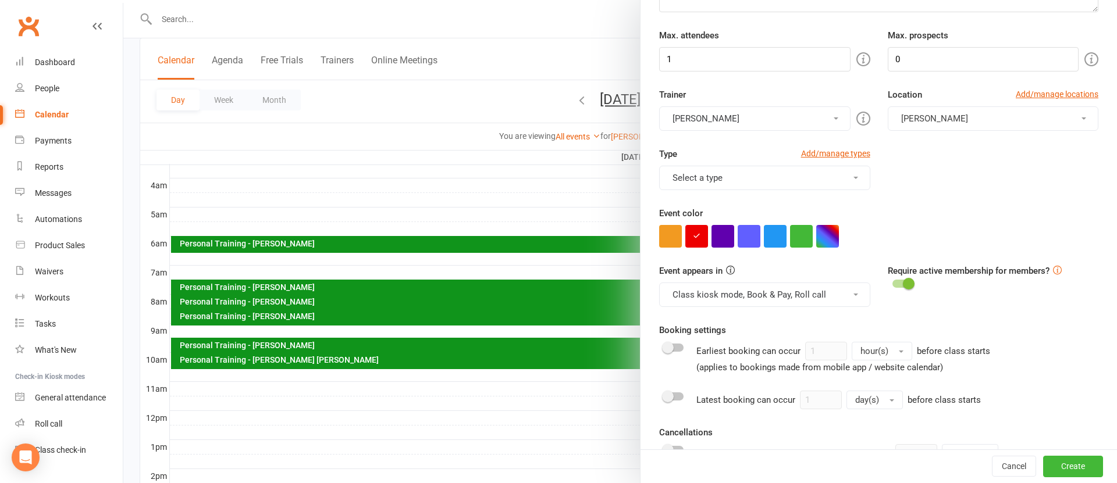
click at [709, 301] on button "Class kiosk mode, Book & Pay, Roll call" at bounding box center [764, 295] width 211 height 24
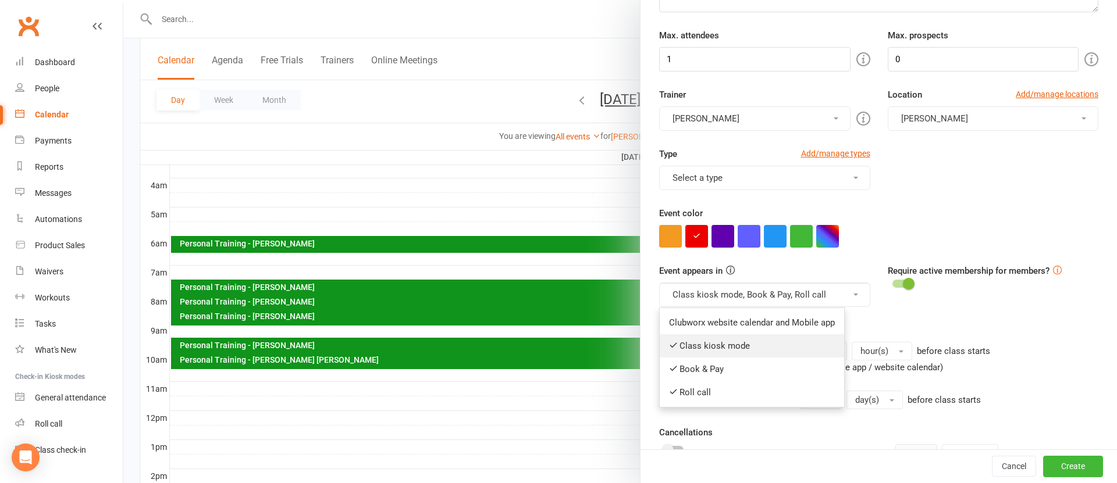
click at [714, 341] on link "Class kiosk mode" at bounding box center [752, 346] width 184 height 23
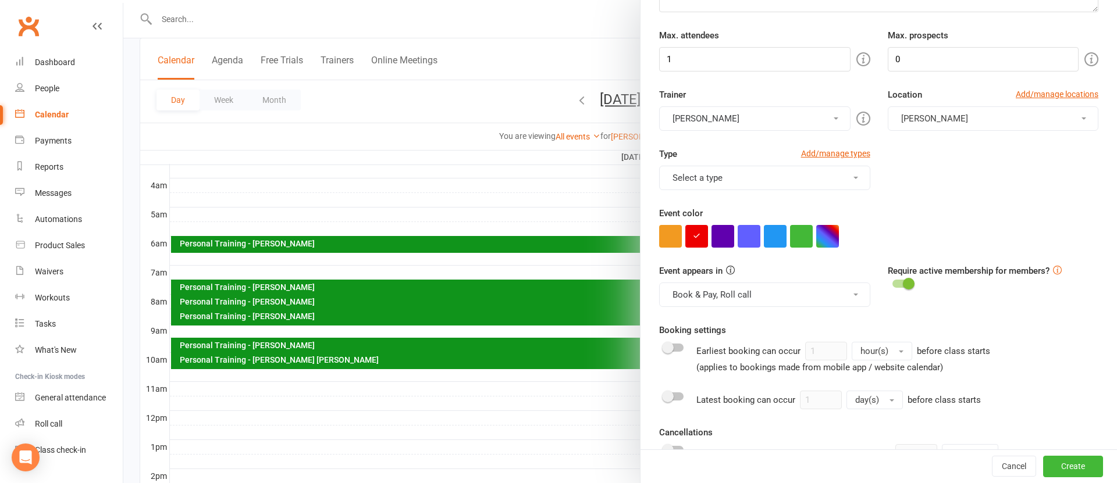
click at [704, 298] on button "Book & Pay, Roll call" at bounding box center [764, 295] width 211 height 24
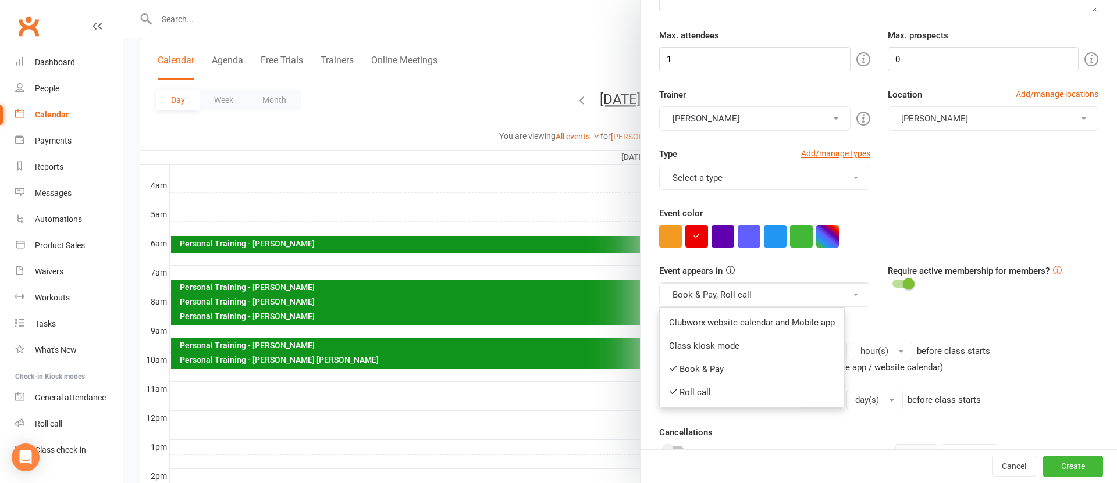
drag, startPoint x: 703, startPoint y: 368, endPoint x: 703, endPoint y: 342, distance: 25.6
click at [703, 367] on link "Book & Pay" at bounding box center [752, 369] width 184 height 23
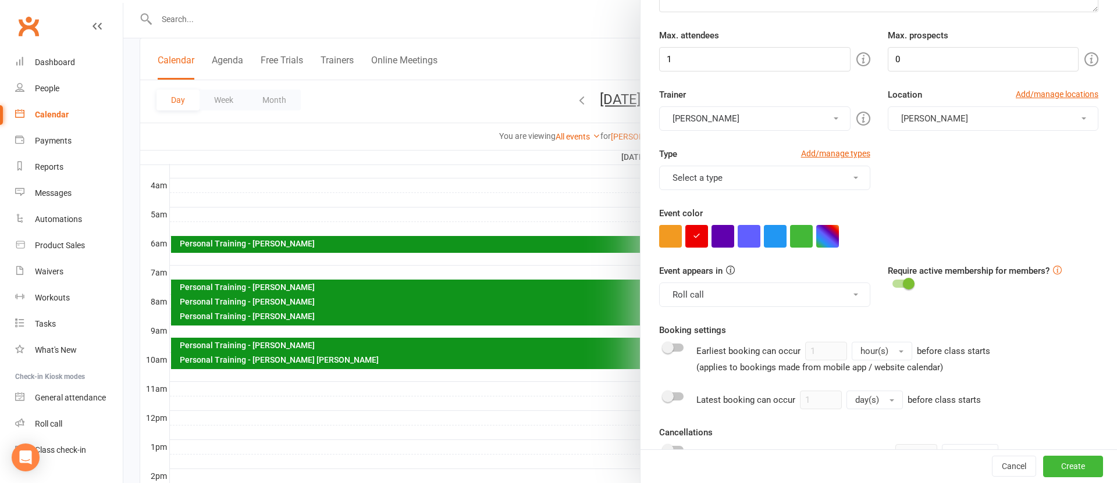
click at [693, 296] on button "Roll call" at bounding box center [764, 295] width 211 height 24
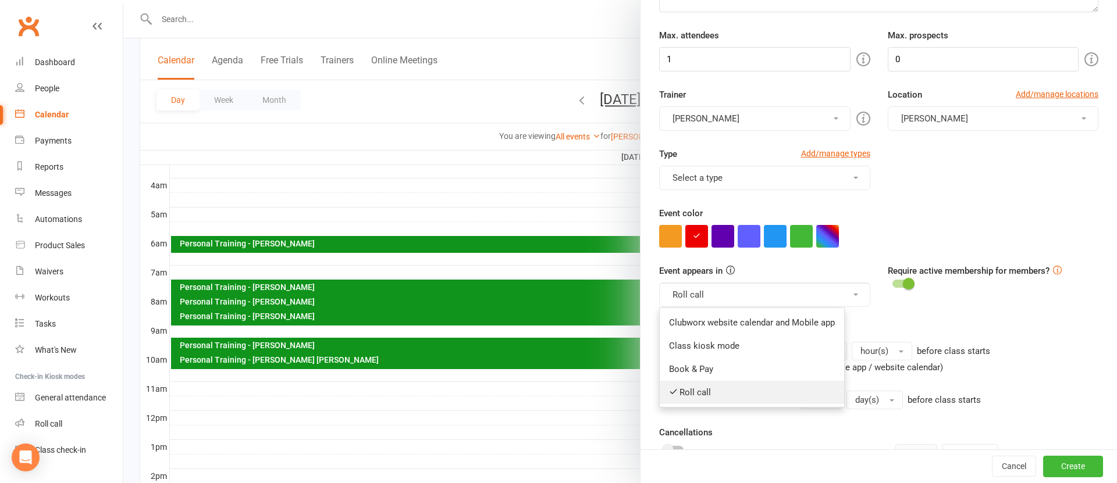
click at [690, 390] on link "Roll call" at bounding box center [752, 392] width 184 height 23
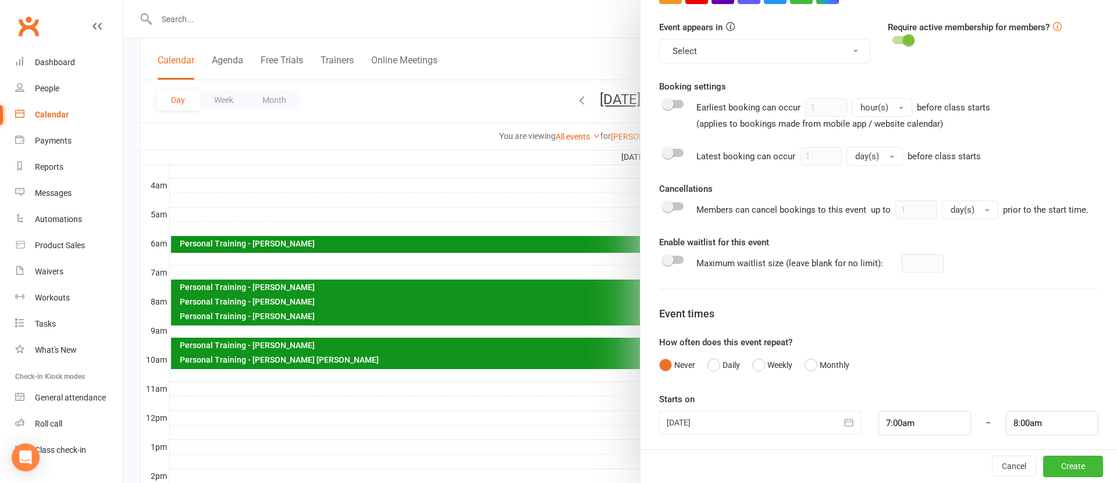
scroll to position [402, 0]
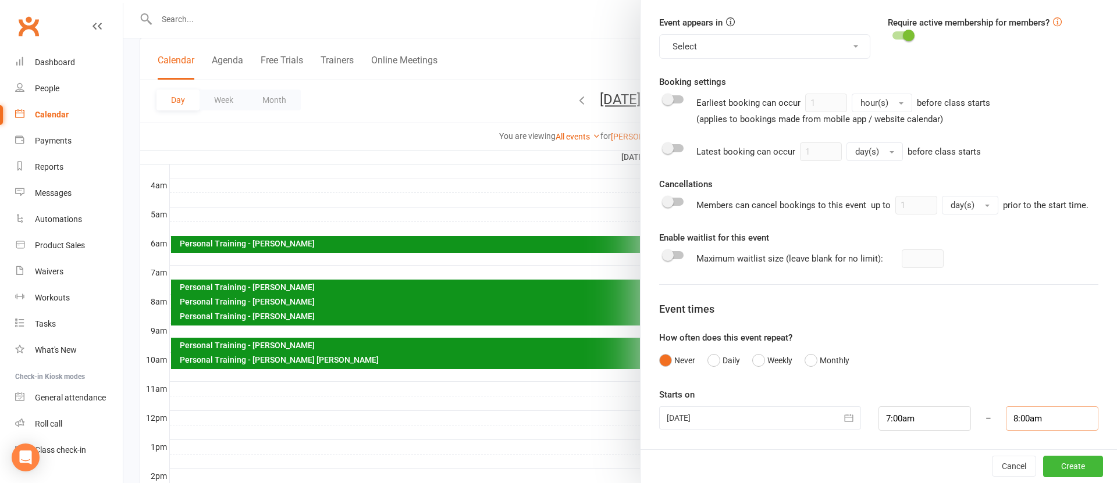
click at [1030, 420] on input "8:00am" at bounding box center [1052, 419] width 92 height 24
type input "7:30am"
click at [1026, 340] on li "7:30am" at bounding box center [1034, 338] width 56 height 17
click at [1069, 466] on button "Create" at bounding box center [1073, 466] width 60 height 21
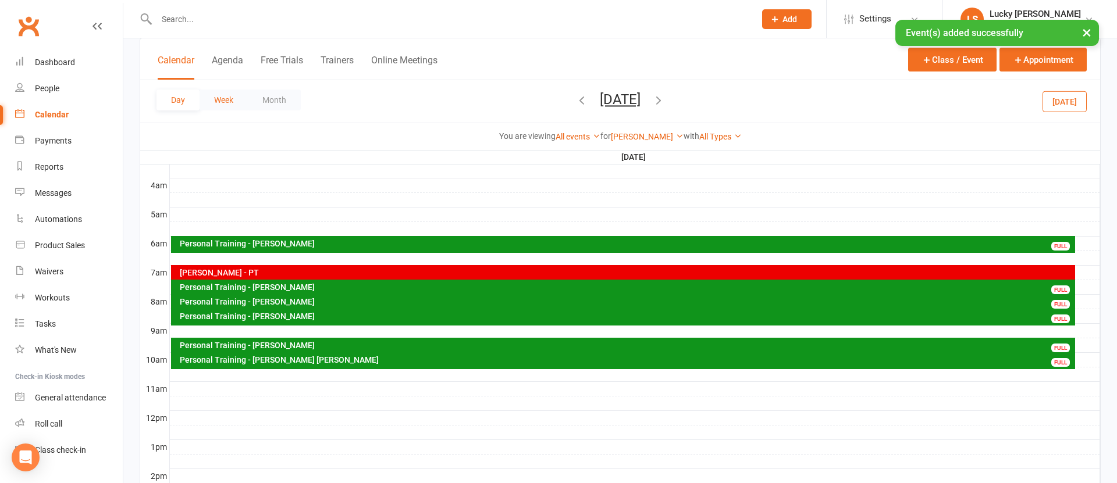
click at [225, 100] on button "Week" at bounding box center [224, 100] width 48 height 21
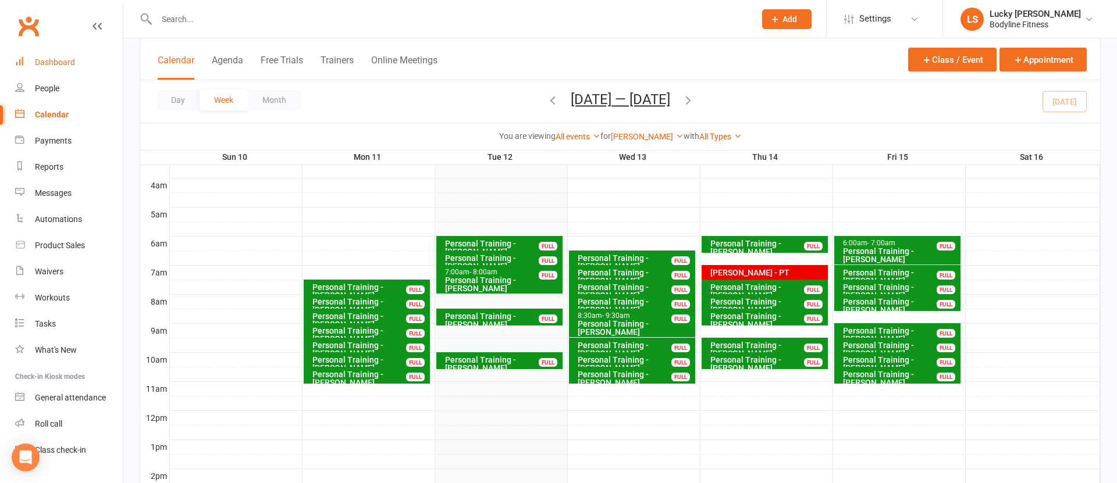
click at [67, 58] on div "Dashboard" at bounding box center [55, 62] width 40 height 9
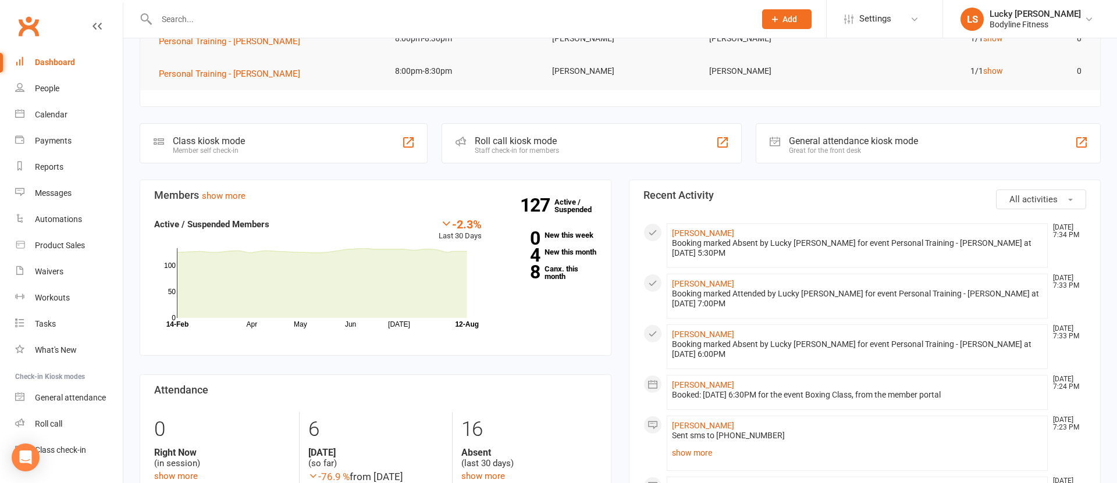
scroll to position [211, 0]
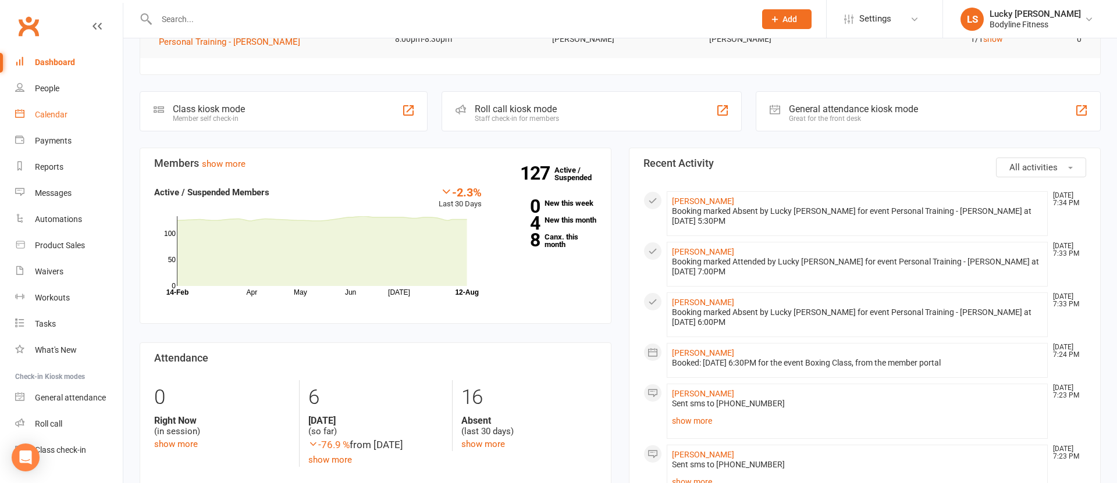
click at [40, 118] on div "Calendar" at bounding box center [51, 114] width 33 height 9
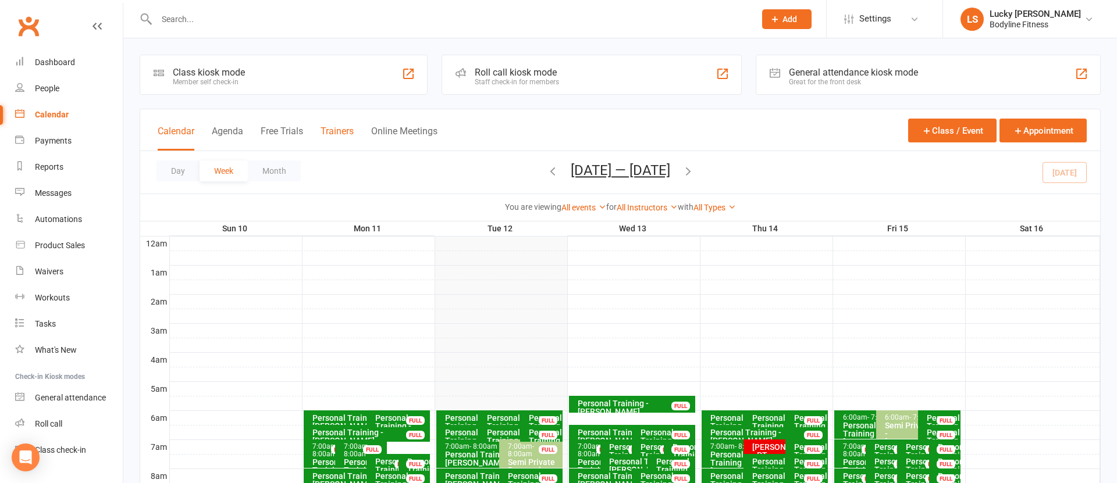
click at [324, 137] on button "Trainers" at bounding box center [337, 138] width 33 height 25
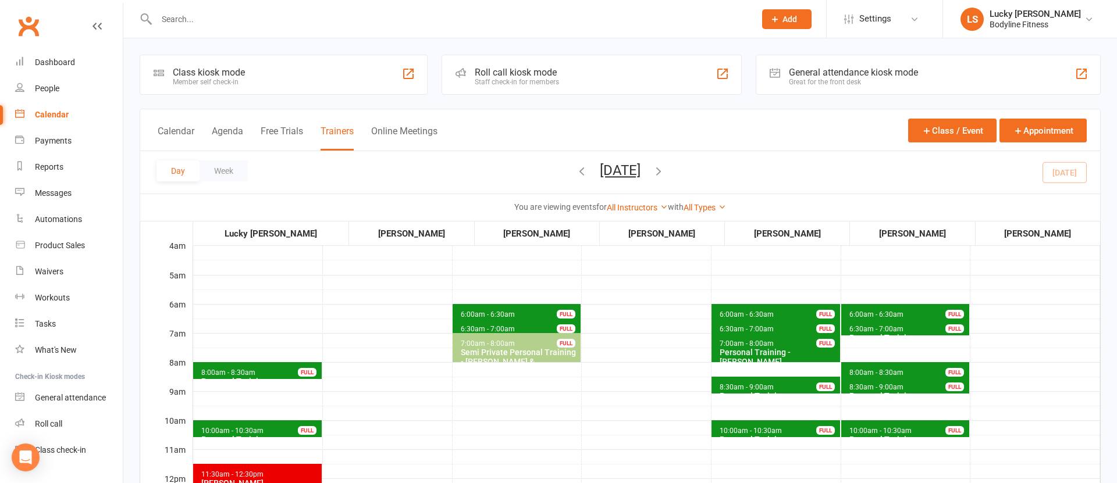
click at [665, 169] on icon "button" at bounding box center [658, 171] width 13 height 13
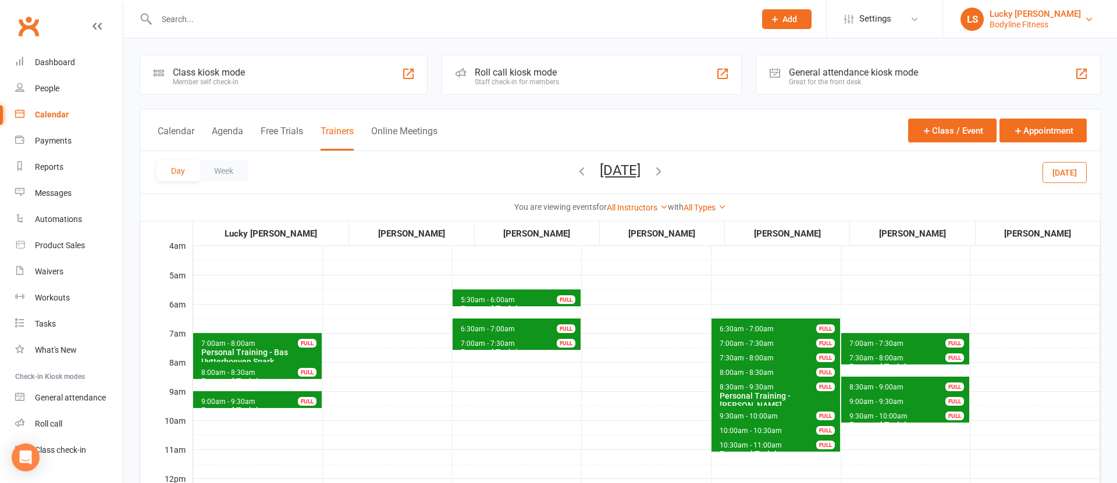
click at [1001, 20] on div "Bodyline Fitness" at bounding box center [1035, 24] width 91 height 10
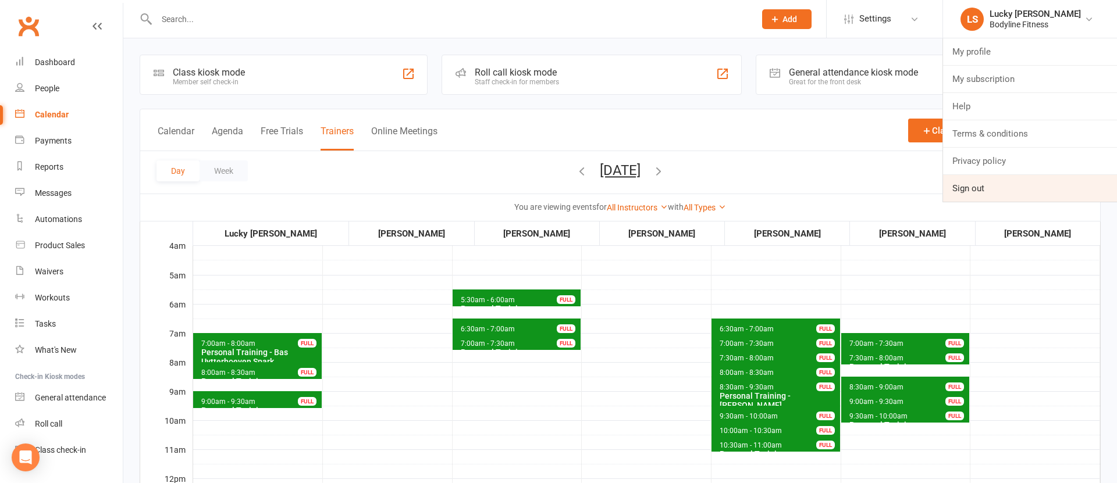
click at [956, 188] on link "Sign out" at bounding box center [1030, 188] width 174 height 27
